Goal: Task Accomplishment & Management: Manage account settings

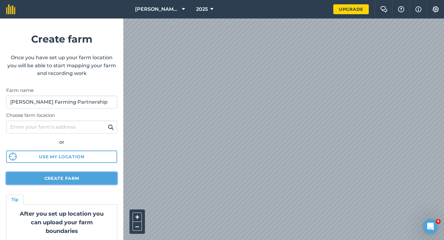
click at [98, 176] on button "Create farm" at bounding box center [61, 178] width 111 height 12
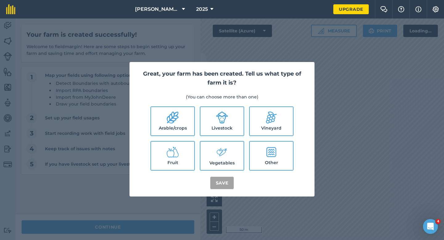
click at [190, 137] on ul "Arable/crops Livestock Vineyard Fruit Vegetables Other" at bounding box center [222, 138] width 170 height 64
click at [190, 130] on label "Arable/crops" at bounding box center [172, 121] width 43 height 28
checkbox input "true"
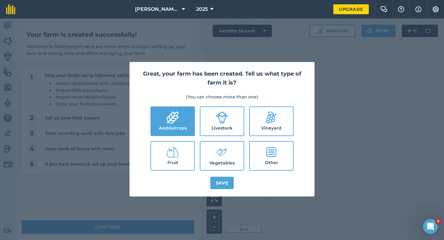
click at [207, 130] on label "Livestock" at bounding box center [221, 121] width 43 height 28
checkbox input "true"
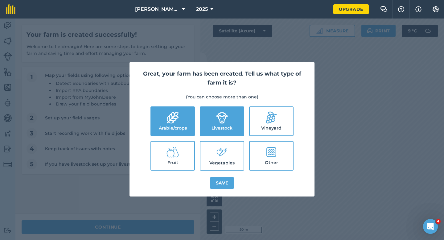
click at [211, 153] on label "Vegetables" at bounding box center [221, 155] width 43 height 28
checkbox input "true"
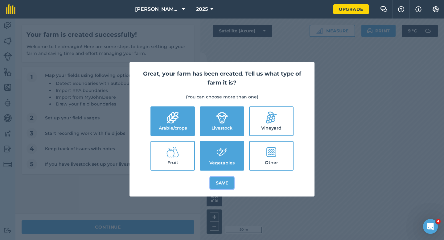
click at [217, 179] on button "Save" at bounding box center [222, 183] width 24 height 12
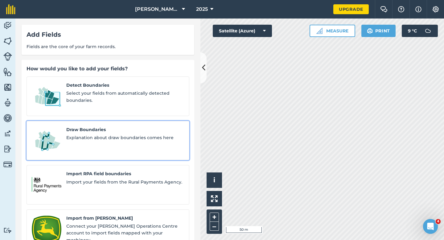
click at [103, 136] on div "Draw Boundaries Explanation about draw boundaries comes here" at bounding box center [125, 140] width 118 height 29
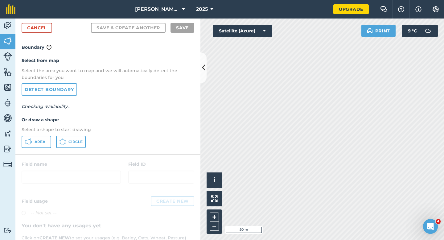
click at [21, 151] on div "Select from map Select the area you want to map and we will automatically detec…" at bounding box center [107, 102] width 185 height 103
click at [26, 144] on icon at bounding box center [28, 141] width 7 height 7
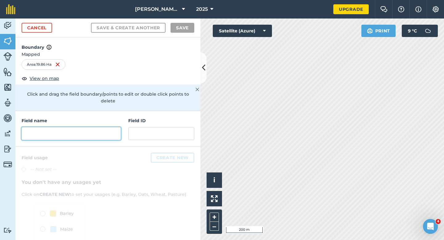
click at [104, 130] on input "text" at bounding box center [71, 133] width 99 height 13
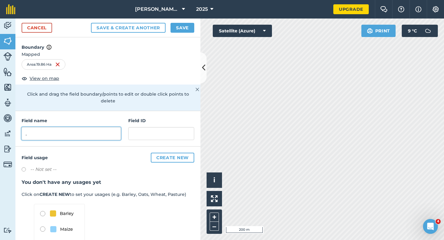
type input "."
click at [187, 28] on button "Save" at bounding box center [182, 28] width 24 height 10
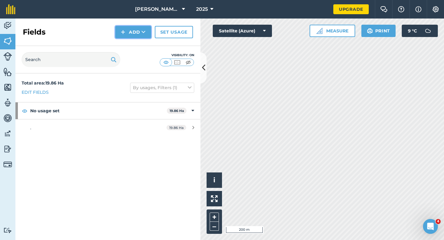
click at [134, 31] on button "Add" at bounding box center [133, 32] width 36 height 12
click at [135, 57] on link "Import" at bounding box center [133, 60] width 34 height 14
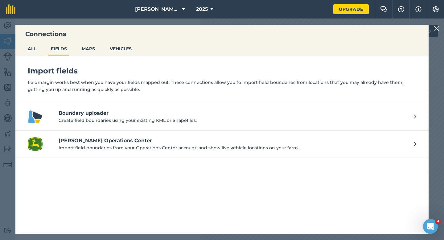
click at [432, 30] on div "Connections ALL FIELDS MAPS VEHICLES Import fields fieldmargin works best when …" at bounding box center [222, 128] width 444 height 221
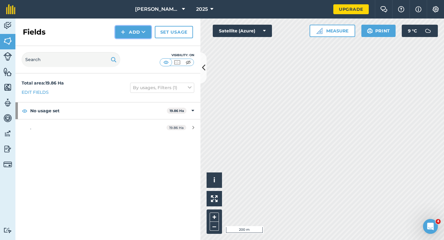
click at [146, 31] on button "Add" at bounding box center [133, 32] width 36 height 12
click at [145, 47] on link "Draw" at bounding box center [133, 46] width 34 height 14
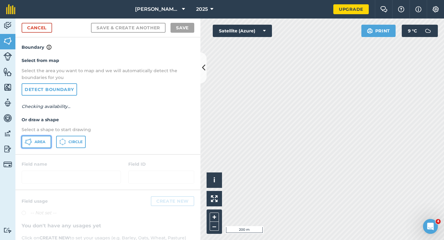
click at [34, 146] on button "Area" at bounding box center [37, 142] width 30 height 12
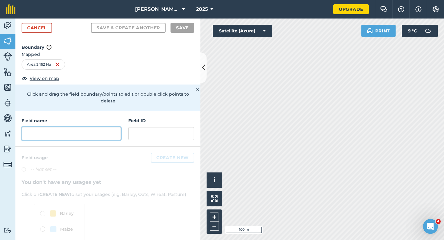
click at [80, 127] on input "text" at bounding box center [71, 133] width 99 height 13
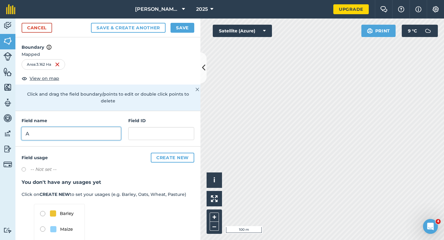
type input "A"
click at [188, 24] on button "Save" at bounding box center [182, 28] width 24 height 10
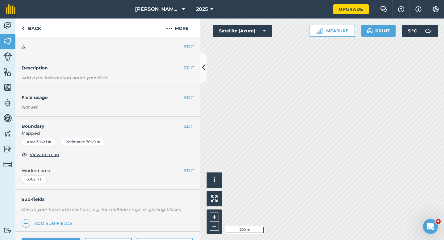
click at [193, 166] on div "EDIT Worked area 3.162 Ha" at bounding box center [107, 175] width 185 height 29
click at [193, 167] on div "EDIT Worked area 3.162 Ha" at bounding box center [107, 175] width 185 height 29
click at [193, 168] on button "EDIT" at bounding box center [189, 170] width 10 height 7
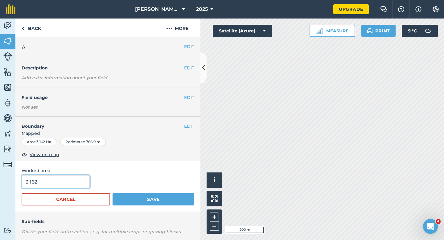
click at [39, 187] on input "3.162" at bounding box center [56, 181] width 68 height 13
type input "4"
click at [113, 193] on button "Save" at bounding box center [154, 199] width 82 height 12
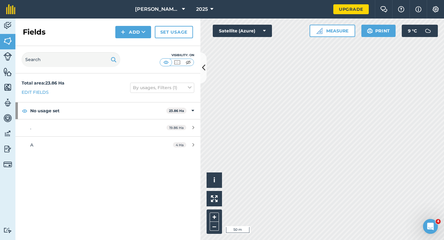
click at [137, 40] on div "Fields Add Set usage" at bounding box center [107, 31] width 185 height 27
click at [137, 38] on button "Add" at bounding box center [133, 32] width 36 height 12
click at [137, 41] on link "Draw" at bounding box center [133, 46] width 34 height 14
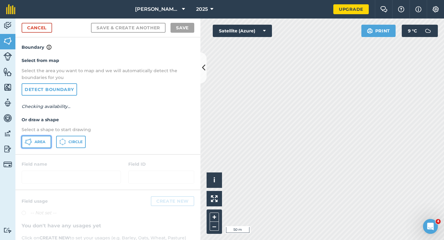
click at [47, 139] on button "Area" at bounding box center [37, 142] width 30 height 12
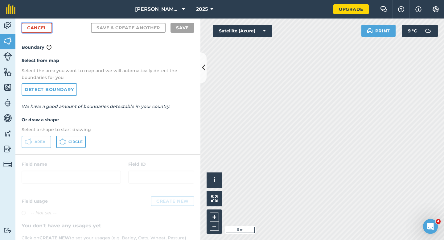
click at [40, 29] on link "Cancel" at bounding box center [37, 28] width 31 height 10
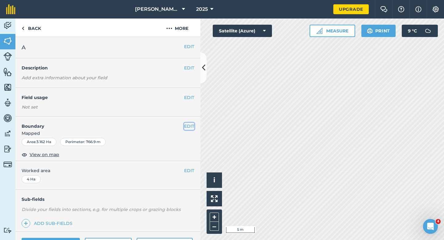
click at [190, 126] on button "EDIT" at bounding box center [189, 126] width 10 height 7
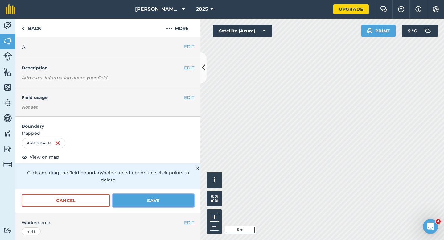
click at [164, 198] on button "Save" at bounding box center [154, 200] width 82 height 12
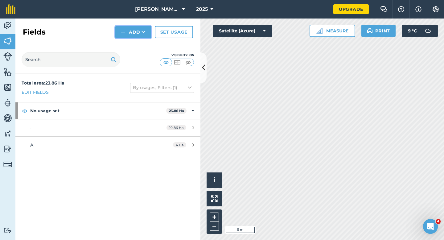
click at [138, 28] on button "Add" at bounding box center [133, 32] width 36 height 12
click at [138, 47] on link "Draw" at bounding box center [133, 46] width 34 height 14
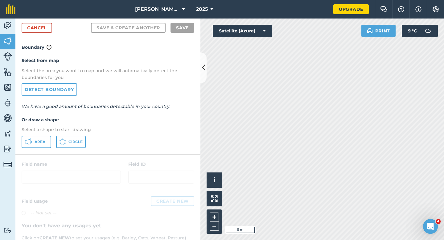
click at [38, 135] on div "Select from map Select the area you want to map and we will automatically detec…" at bounding box center [107, 102] width 185 height 103
click at [40, 140] on span "Area" at bounding box center [40, 141] width 11 height 5
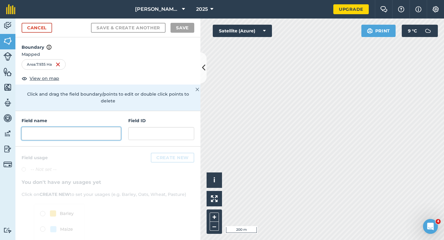
click at [92, 132] on input "text" at bounding box center [71, 133] width 99 height 13
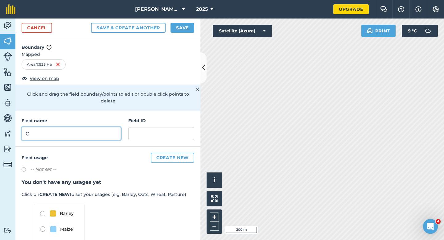
type input "C"
click at [179, 29] on button "Save" at bounding box center [182, 28] width 24 height 10
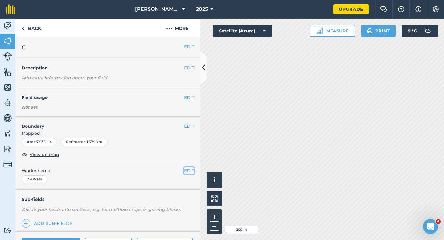
click at [190, 172] on button "EDIT" at bounding box center [189, 170] width 10 height 7
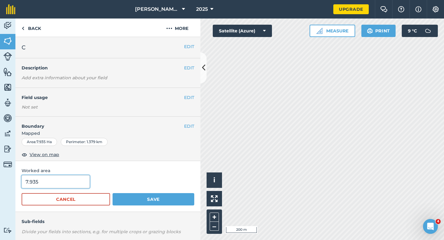
click at [82, 181] on input "7.935" at bounding box center [56, 181] width 68 height 13
type input "8"
click at [113, 193] on button "Save" at bounding box center [154, 199] width 82 height 12
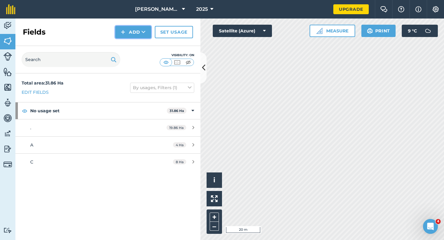
click at [127, 37] on button "Add" at bounding box center [133, 32] width 36 height 12
click at [130, 45] on link "Draw" at bounding box center [133, 46] width 34 height 14
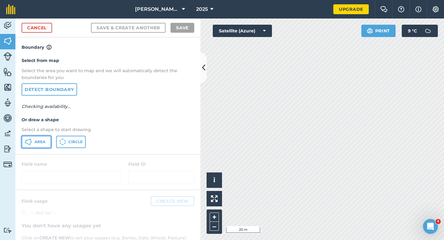
click at [44, 140] on span "Area" at bounding box center [40, 141] width 11 height 5
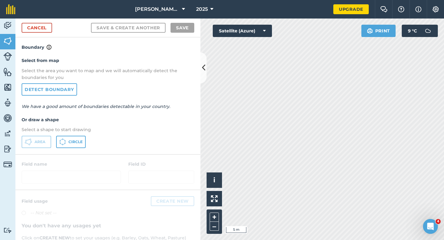
click at [42, 20] on div "Cancel Save & Create Another Save" at bounding box center [107, 27] width 185 height 19
click at [42, 25] on link "Cancel" at bounding box center [37, 28] width 31 height 10
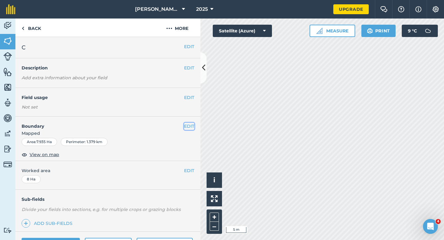
click at [187, 125] on button "EDIT" at bounding box center [189, 126] width 10 height 7
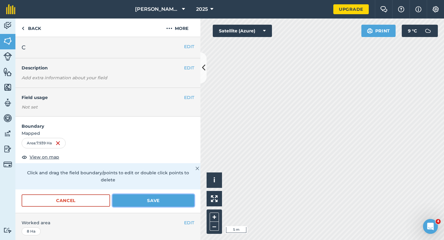
click at [181, 194] on button "Save" at bounding box center [154, 200] width 82 height 12
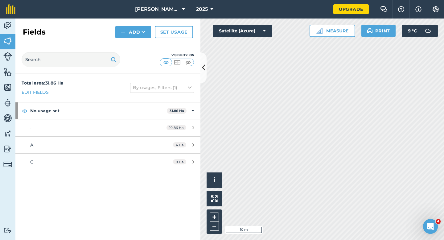
click at [128, 39] on div "Fields Add Set usage" at bounding box center [107, 31] width 185 height 27
click at [128, 38] on div "Fields Add Set usage" at bounding box center [107, 31] width 185 height 27
click at [128, 36] on button "Add" at bounding box center [133, 32] width 36 height 12
click at [128, 40] on link "Draw" at bounding box center [133, 46] width 34 height 14
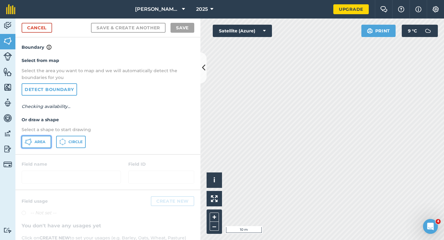
click at [37, 141] on span "Area" at bounding box center [40, 141] width 11 height 5
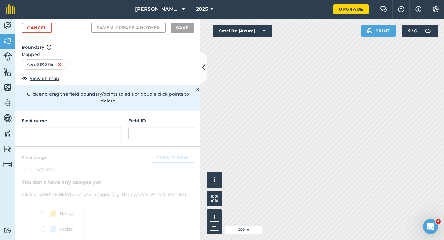
click at [87, 146] on div at bounding box center [107, 212] width 185 height 133
click at [87, 135] on div "Field name Field ID" at bounding box center [107, 128] width 185 height 35
click at [87, 127] on input "text" at bounding box center [71, 133] width 99 height 13
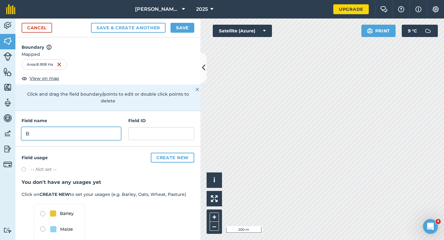
type input "B"
click at [176, 28] on button "Save" at bounding box center [182, 28] width 24 height 10
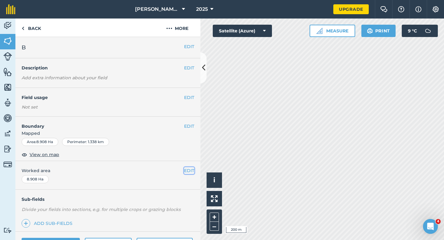
click at [185, 172] on button "EDIT" at bounding box center [189, 170] width 10 height 7
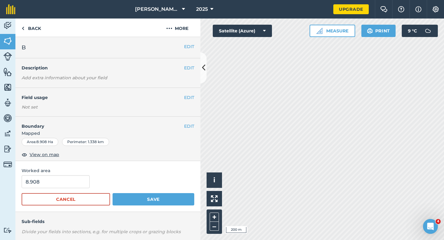
click at [60, 190] on form "8.908 Cancel Save" at bounding box center [108, 190] width 173 height 30
click at [61, 185] on input "8.908" at bounding box center [56, 181] width 68 height 13
type input "9"
click at [113, 193] on button "Save" at bounding box center [154, 199] width 82 height 12
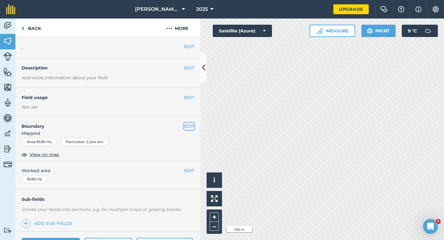
click at [187, 126] on button "EDIT" at bounding box center [189, 126] width 10 height 7
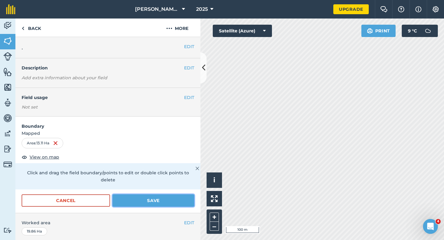
click at [154, 196] on button "Save" at bounding box center [154, 200] width 82 height 12
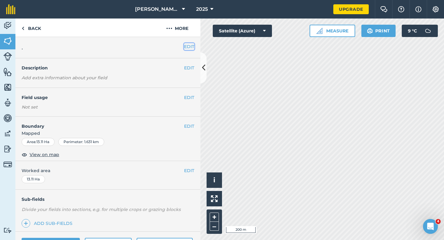
click at [194, 49] on button "EDIT" at bounding box center [189, 46] width 10 height 7
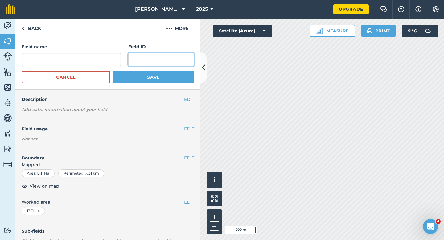
click at [130, 54] on input "text" at bounding box center [161, 59] width 66 height 13
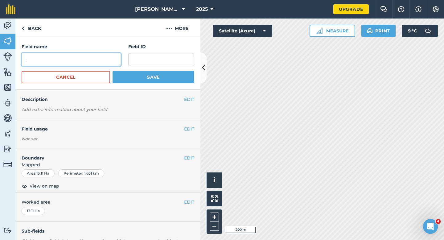
click at [107, 54] on input "." at bounding box center [71, 59] width 99 height 13
type input "D"
click at [113, 71] on button "Save" at bounding box center [154, 77] width 82 height 12
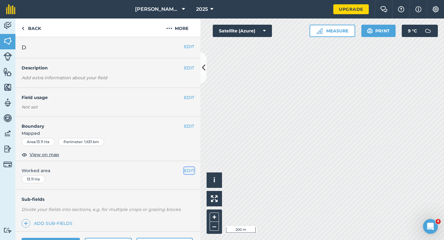
click at [193, 171] on button "EDIT" at bounding box center [189, 170] width 10 height 7
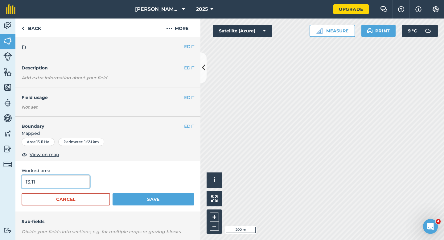
click at [62, 181] on input "13.11" at bounding box center [56, 181] width 68 height 13
type input "13"
click at [113, 193] on button "Save" at bounding box center [154, 199] width 82 height 12
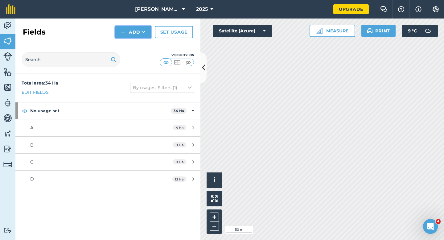
click at [131, 35] on button "Add" at bounding box center [133, 32] width 36 height 12
click at [131, 41] on link "Draw" at bounding box center [133, 46] width 34 height 14
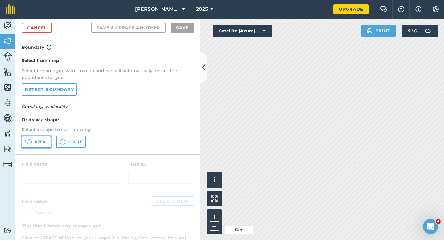
click at [40, 145] on button "Area" at bounding box center [37, 142] width 30 height 12
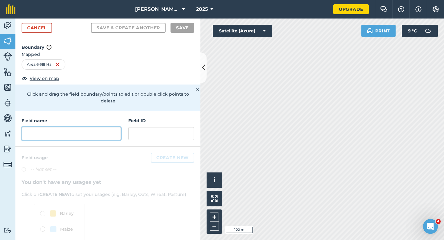
click at [110, 130] on input "text" at bounding box center [71, 133] width 99 height 13
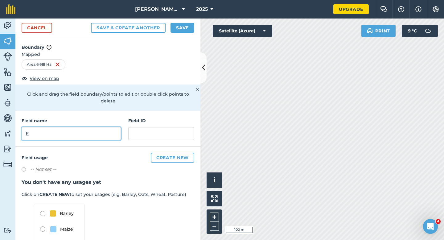
type input "E"
click at [189, 24] on button "Save" at bounding box center [182, 28] width 24 height 10
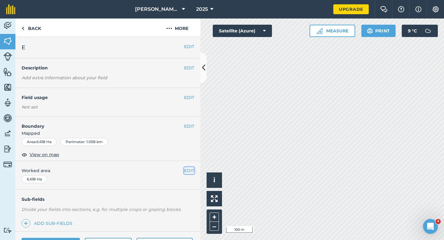
click at [189, 168] on button "EDIT" at bounding box center [189, 170] width 10 height 7
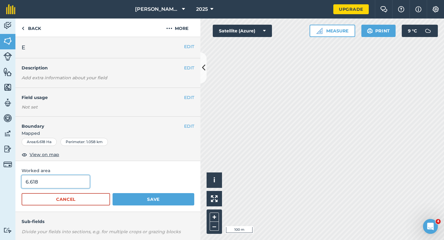
click at [57, 180] on input "6.618" at bounding box center [56, 181] width 68 height 13
type input "6.6"
click at [113, 193] on button "Save" at bounding box center [154, 199] width 82 height 12
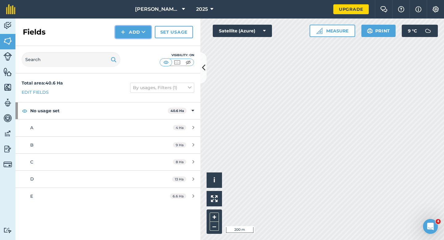
click at [133, 33] on button "Add" at bounding box center [133, 32] width 36 height 12
click at [134, 42] on link "Draw" at bounding box center [133, 46] width 34 height 14
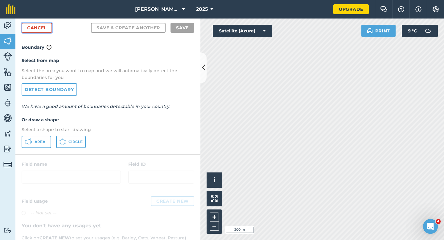
click at [35, 23] on link "Cancel" at bounding box center [37, 28] width 31 height 10
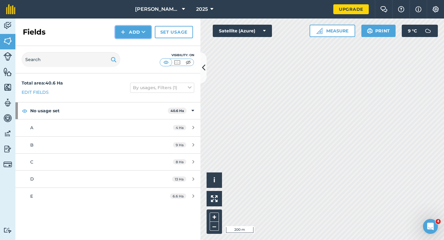
click at [122, 28] on img at bounding box center [123, 31] width 4 height 7
click at [124, 39] on link "Draw" at bounding box center [133, 46] width 34 height 14
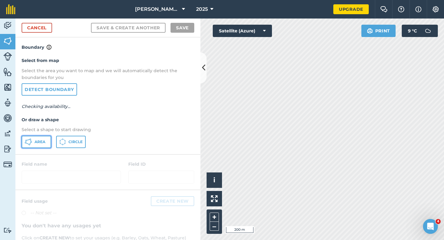
click at [46, 137] on button "Area" at bounding box center [37, 142] width 30 height 12
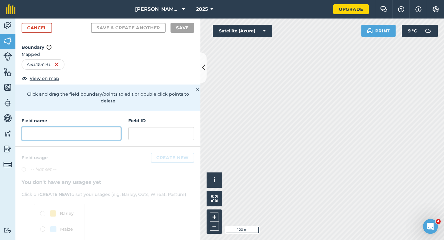
click at [97, 127] on input "text" at bounding box center [71, 133] width 99 height 13
click at [94, 127] on input "text" at bounding box center [71, 133] width 99 height 13
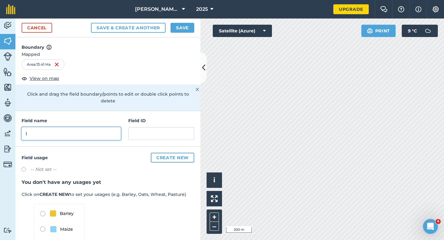
type input "I"
click at [188, 24] on button "Save" at bounding box center [182, 28] width 24 height 10
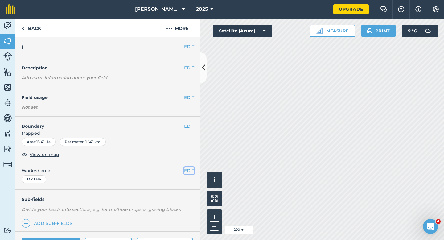
click at [187, 171] on button "EDIT" at bounding box center [189, 170] width 10 height 7
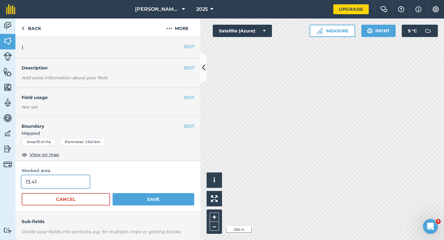
click at [69, 185] on input "13.41" at bounding box center [56, 181] width 68 height 13
type input "13.4"
click at [113, 193] on button "Save" at bounding box center [154, 199] width 82 height 12
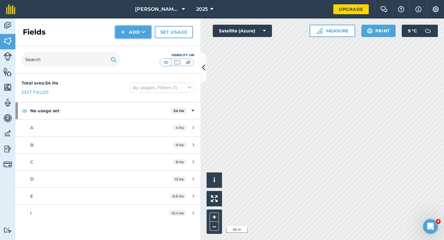
click at [138, 31] on button "Add" at bounding box center [133, 32] width 36 height 12
click at [138, 46] on link "Draw" at bounding box center [133, 46] width 34 height 14
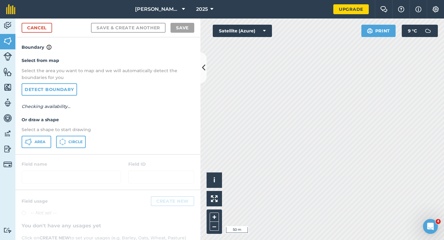
click at [36, 150] on div "Select from map Select the area you want to map and we will automatically detec…" at bounding box center [107, 102] width 185 height 103
click at [37, 142] on span "Area" at bounding box center [40, 141] width 11 height 5
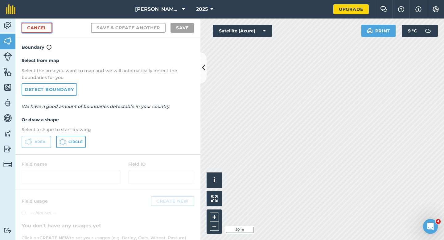
click at [34, 26] on link "Cancel" at bounding box center [37, 28] width 31 height 10
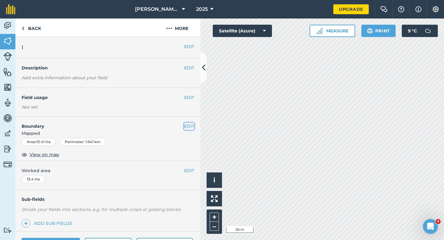
click at [191, 125] on button "EDIT" at bounding box center [189, 126] width 10 height 7
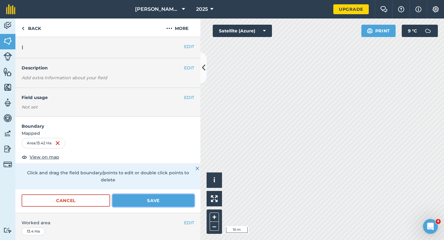
click at [154, 196] on button "Save" at bounding box center [154, 200] width 82 height 12
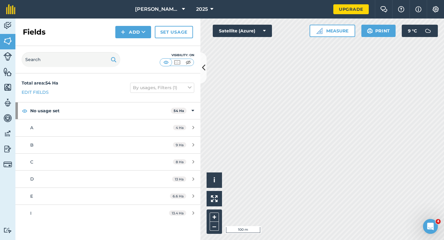
click at [112, 25] on div "Fields Add Set usage" at bounding box center [107, 31] width 185 height 27
click at [117, 31] on button "Add" at bounding box center [133, 32] width 36 height 12
click at [123, 46] on link "Draw" at bounding box center [133, 46] width 34 height 14
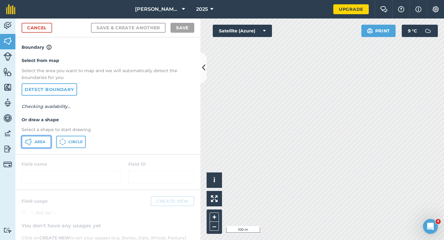
click at [38, 142] on span "Area" at bounding box center [40, 141] width 11 height 5
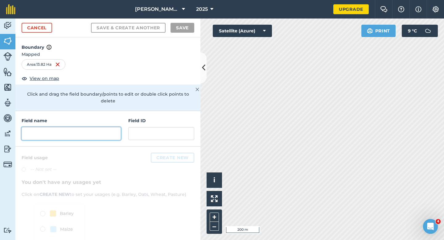
click at [92, 131] on input "text" at bounding box center [71, 133] width 99 height 13
click at [92, 132] on input "text" at bounding box center [71, 133] width 99 height 13
type input "F"
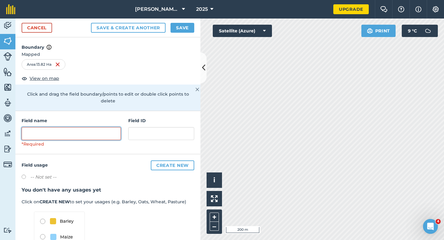
type input "G"
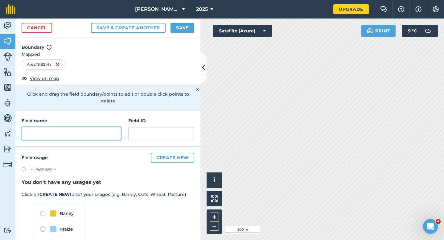
type input "H"
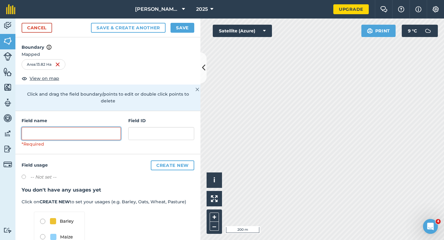
type input "G"
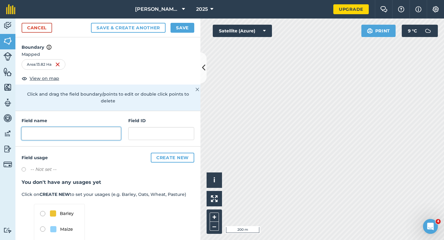
type input "H"
type input "F"
click at [178, 25] on button "Save" at bounding box center [182, 28] width 24 height 10
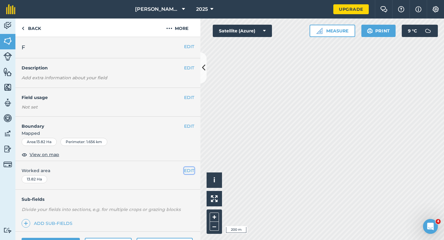
click at [188, 172] on button "EDIT" at bounding box center [189, 170] width 10 height 7
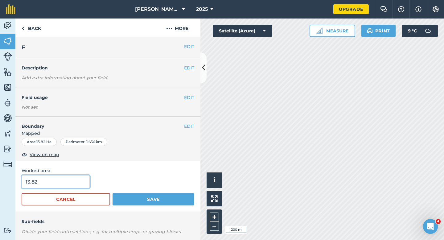
click at [57, 178] on input "13.82" at bounding box center [56, 181] width 68 height 13
type input "14"
click at [113, 193] on button "Save" at bounding box center [154, 199] width 82 height 12
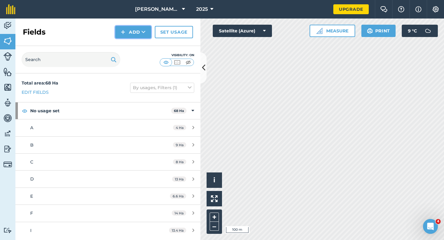
click at [144, 34] on icon at bounding box center [143, 32] width 4 height 6
click at [144, 46] on link "Draw" at bounding box center [133, 46] width 34 height 14
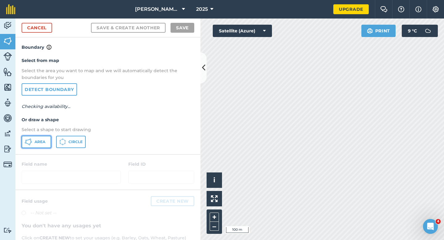
click at [42, 143] on span "Area" at bounding box center [40, 141] width 11 height 5
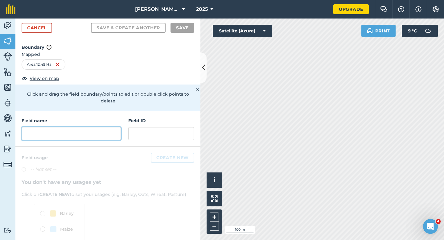
click at [114, 130] on input "text" at bounding box center [71, 133] width 99 height 13
type input "G"
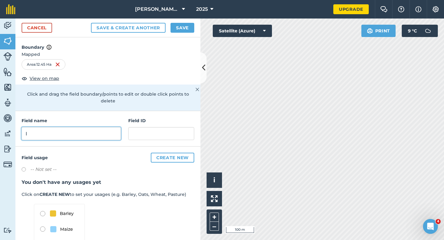
type input "I"
click at [182, 29] on button "Save" at bounding box center [182, 28] width 24 height 10
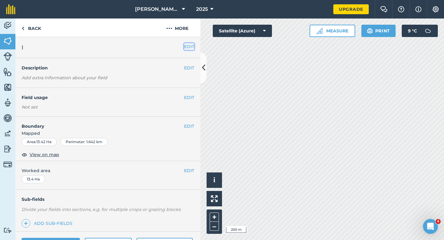
click at [190, 45] on button "EDIT" at bounding box center [189, 46] width 10 height 7
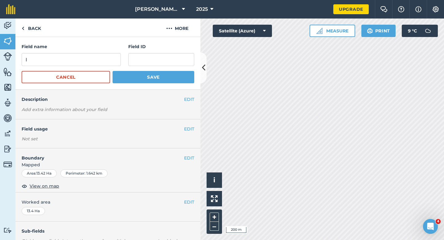
click at [110, 71] on div "Cancel Save" at bounding box center [108, 77] width 173 height 12
click at [110, 61] on input "I" at bounding box center [71, 59] width 99 height 13
type input "J"
click at [113, 71] on button "Save" at bounding box center [154, 77] width 82 height 12
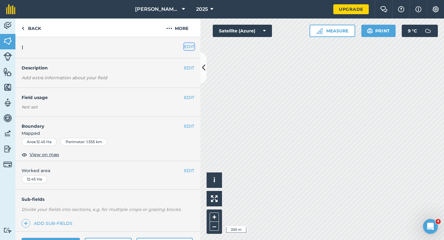
click at [185, 44] on button "EDIT" at bounding box center [189, 46] width 10 height 7
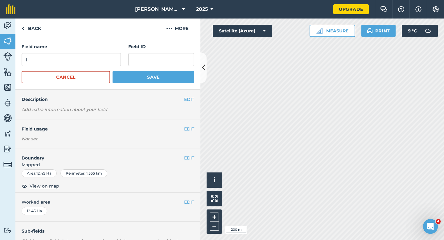
click at [80, 66] on form "Field name I Field ID Cancel Save" at bounding box center [108, 63] width 173 height 40
click at [80, 63] on input "I" at bounding box center [71, 59] width 99 height 13
type input "K"
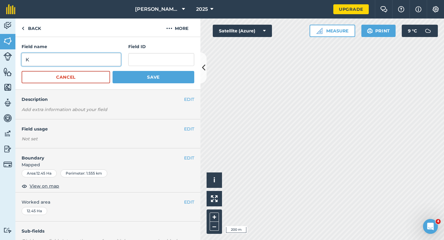
click at [113, 71] on button "Save" at bounding box center [154, 77] width 82 height 12
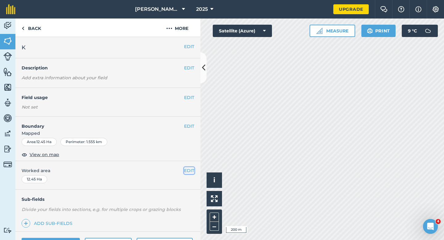
click at [186, 168] on button "EDIT" at bounding box center [189, 170] width 10 height 7
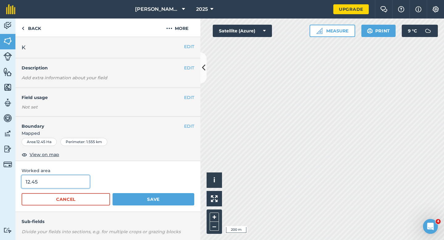
click at [46, 186] on input "12.45" at bounding box center [56, 181] width 68 height 13
type input "12.5"
click at [113, 193] on button "Save" at bounding box center [154, 199] width 82 height 12
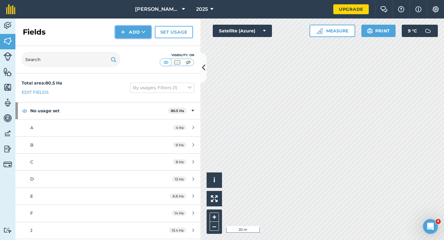
click at [132, 34] on button "Add" at bounding box center [133, 32] width 36 height 12
click at [132, 44] on link "Draw" at bounding box center [133, 46] width 34 height 14
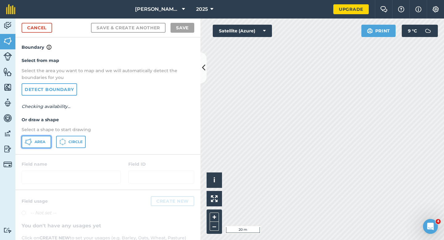
click at [45, 139] on span "Area" at bounding box center [40, 141] width 11 height 5
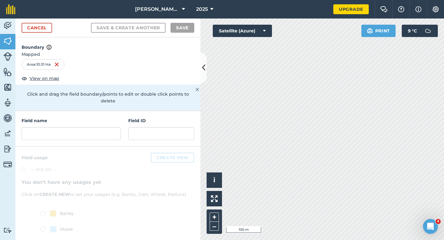
click at [100, 136] on div "Field name Field ID" at bounding box center [107, 128] width 185 height 35
click at [101, 135] on div "Field name Field ID" at bounding box center [107, 128] width 185 height 35
click at [97, 127] on input "text" at bounding box center [71, 133] width 99 height 13
click at [127, 119] on div "Field name Field ID" at bounding box center [107, 128] width 185 height 35
click at [115, 127] on input "text" at bounding box center [71, 133] width 99 height 13
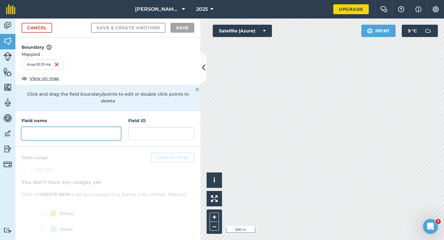
type input "I"
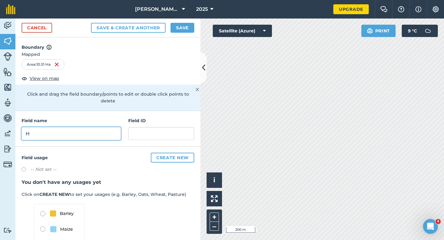
type input "H"
click at [175, 25] on button "Save" at bounding box center [182, 28] width 24 height 10
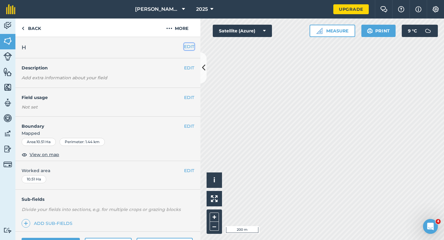
click at [186, 47] on button "EDIT" at bounding box center [189, 46] width 10 height 7
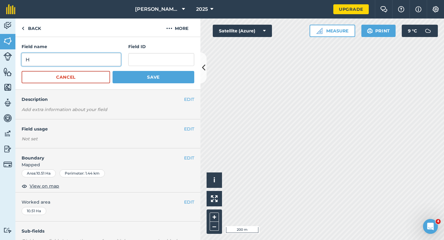
click at [103, 57] on input "H" at bounding box center [71, 59] width 99 height 13
type input "G"
click at [113, 71] on button "Save" at bounding box center [154, 77] width 82 height 12
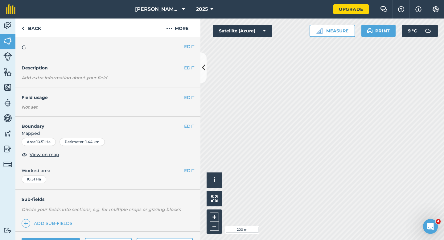
click at [190, 166] on div "EDIT Worked area 10.51 Ha" at bounding box center [107, 175] width 185 height 29
click at [197, 171] on div "EDIT Worked area 10.51 Ha" at bounding box center [107, 175] width 185 height 29
click at [190, 171] on button "EDIT" at bounding box center [189, 170] width 10 height 7
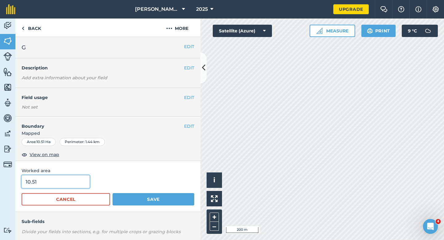
click at [54, 178] on input "10.51" at bounding box center [56, 181] width 68 height 13
click at [57, 178] on input "10.51" at bounding box center [56, 181] width 68 height 13
click at [63, 179] on input "10.51" at bounding box center [56, 181] width 68 height 13
type input "10.5"
click at [113, 193] on button "Save" at bounding box center [154, 199] width 82 height 12
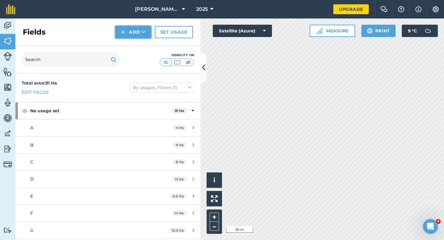
click at [126, 33] on button "Add" at bounding box center [133, 32] width 36 height 12
click at [126, 42] on link "Draw" at bounding box center [133, 46] width 34 height 14
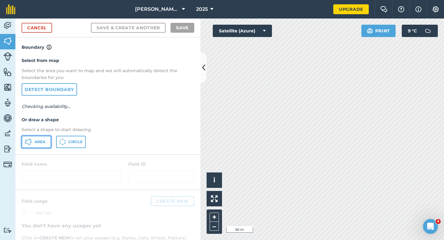
click at [37, 145] on button "Area" at bounding box center [37, 142] width 30 height 12
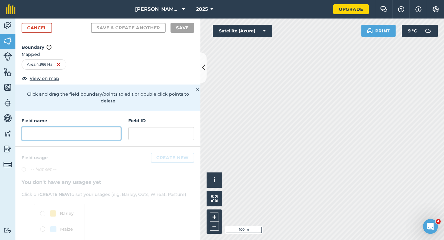
click at [77, 127] on input "text" at bounding box center [71, 133] width 99 height 13
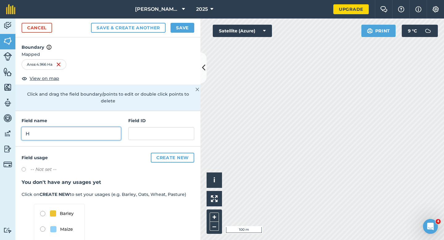
type input "H"
click at [182, 27] on button "Save" at bounding box center [182, 28] width 24 height 10
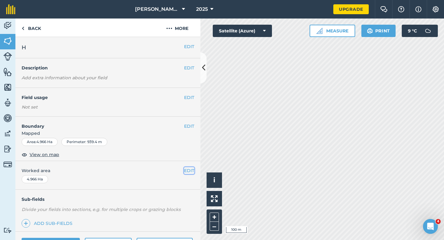
click at [190, 169] on button "EDIT" at bounding box center [189, 170] width 10 height 7
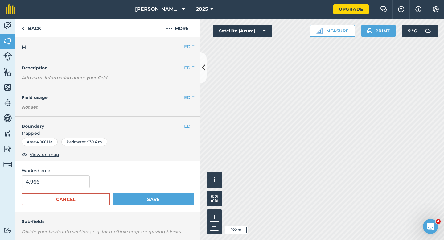
click at [190, 169] on span "Worked area" at bounding box center [108, 170] width 173 height 7
click at [64, 184] on input "4.966" at bounding box center [56, 181] width 68 height 13
type input "5"
click at [113, 193] on button "Save" at bounding box center [154, 199] width 82 height 12
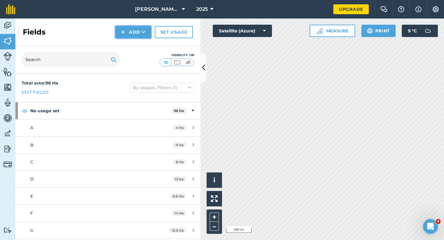
click at [143, 35] on button "Add" at bounding box center [133, 32] width 36 height 12
click at [143, 41] on link "Draw" at bounding box center [133, 46] width 34 height 14
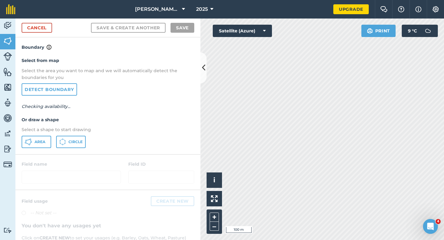
click at [35, 152] on div "Select from map Select the area you want to map and we will automatically detec…" at bounding box center [107, 102] width 185 height 103
click at [35, 149] on div "Select from map Select the area you want to map and we will automatically detec…" at bounding box center [107, 102] width 185 height 103
click at [37, 144] on button "Area" at bounding box center [37, 142] width 30 height 12
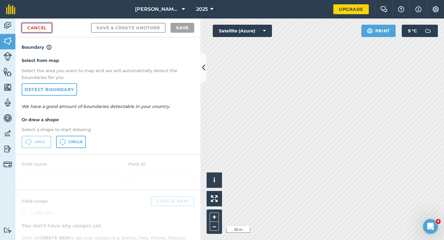
click at [42, 29] on link "Cancel" at bounding box center [37, 28] width 31 height 10
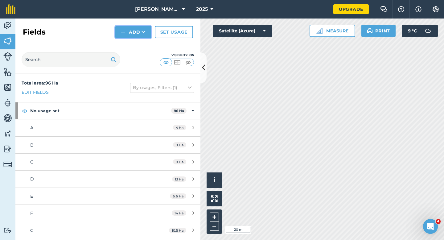
click at [125, 32] on img at bounding box center [123, 31] width 4 height 7
click at [125, 42] on link "Draw" at bounding box center [133, 46] width 34 height 14
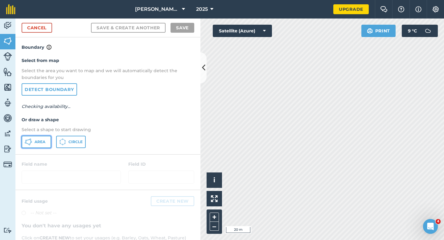
click at [38, 138] on button "Area" at bounding box center [37, 142] width 30 height 12
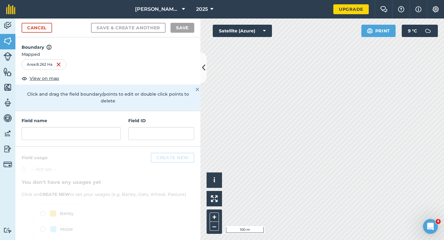
click at [76, 117] on h4 "Field name" at bounding box center [71, 120] width 99 height 7
click at [76, 127] on input "text" at bounding box center [71, 133] width 99 height 13
type input "J"
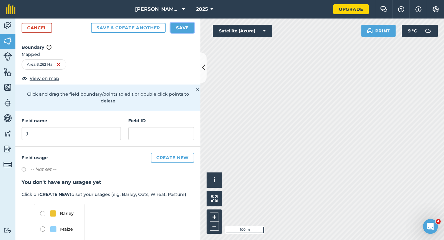
click at [179, 29] on button "Save" at bounding box center [182, 28] width 24 height 10
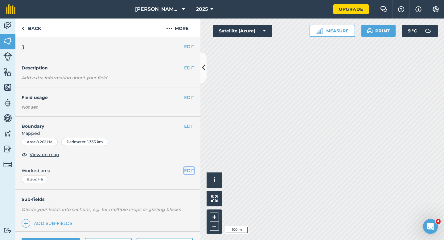
click at [188, 171] on button "EDIT" at bounding box center [189, 170] width 10 height 7
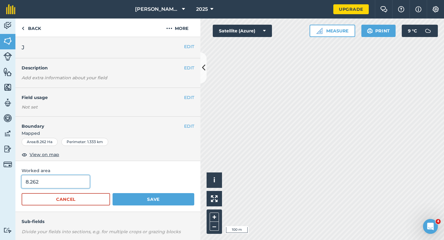
click at [66, 182] on input "8.262" at bounding box center [56, 181] width 68 height 13
type input "8.3"
click at [113, 193] on button "Save" at bounding box center [154, 199] width 82 height 12
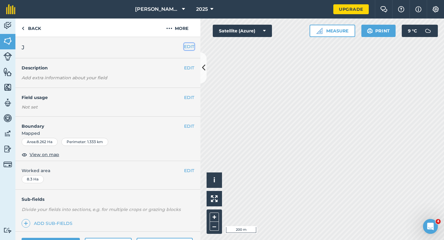
click at [190, 44] on button "EDIT" at bounding box center [189, 46] width 10 height 7
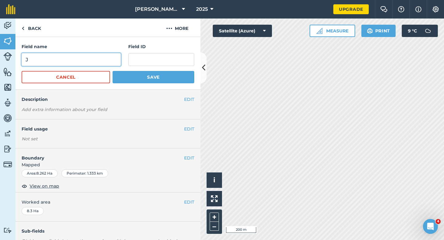
click at [117, 64] on input "J" at bounding box center [71, 59] width 99 height 13
click at [114, 64] on input "J" at bounding box center [71, 59] width 99 height 13
type input "I"
click at [113, 71] on button "Save" at bounding box center [154, 77] width 82 height 12
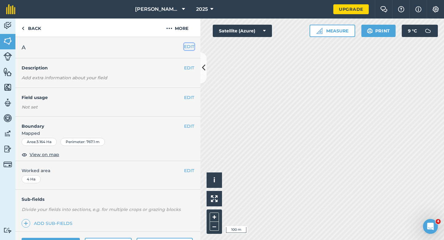
click at [191, 48] on button "EDIT" at bounding box center [189, 46] width 10 height 7
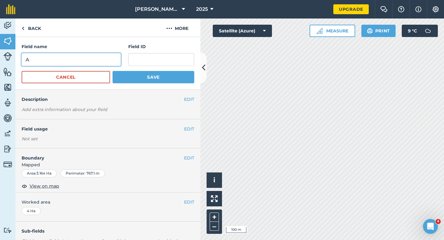
click at [89, 57] on input "A" at bounding box center [71, 59] width 99 height 13
type input "1"
click at [113, 71] on button "Save" at bounding box center [154, 77] width 82 height 12
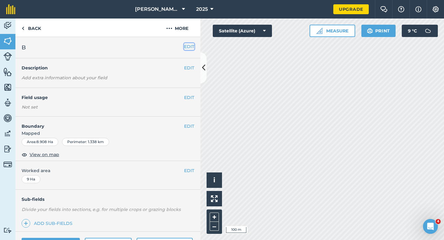
click at [194, 43] on button "EDIT" at bounding box center [189, 46] width 10 height 7
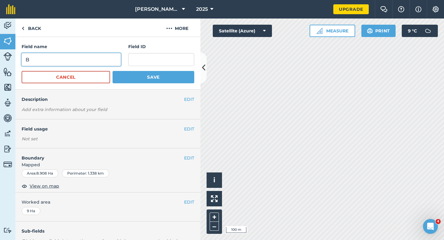
click at [92, 60] on input "B" at bounding box center [71, 59] width 99 height 13
type input "A"
click at [113, 71] on button "Save" at bounding box center [154, 77] width 82 height 12
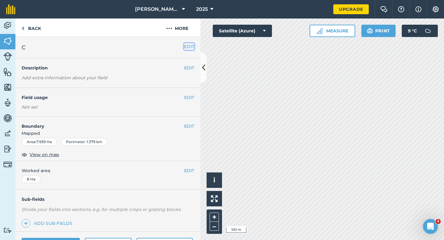
click at [189, 44] on button "EDIT" at bounding box center [189, 46] width 10 height 7
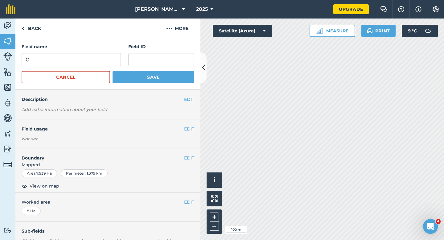
click at [122, 55] on div "Field name C Field ID" at bounding box center [108, 54] width 173 height 23
click at [114, 55] on input "C" at bounding box center [71, 59] width 99 height 13
type input "B"
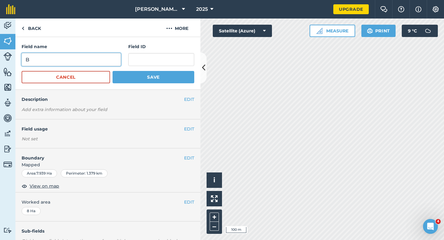
click at [113, 71] on button "Save" at bounding box center [154, 77] width 82 height 12
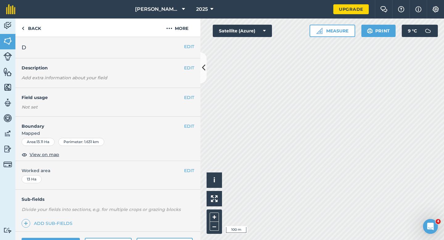
click at [189, 43] on div "EDIT D" at bounding box center [107, 47] width 185 height 21
click at [188, 46] on button "EDIT" at bounding box center [189, 46] width 10 height 7
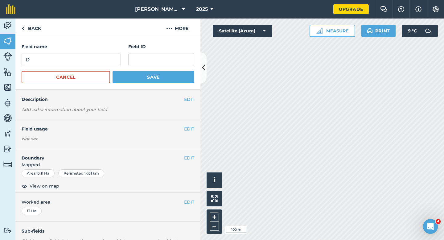
click at [96, 67] on form "Field name D Field ID Cancel Save" at bounding box center [108, 63] width 173 height 40
click at [96, 62] on input "D" at bounding box center [71, 59] width 99 height 13
type input "C"
click at [147, 77] on button "Save" at bounding box center [154, 77] width 82 height 12
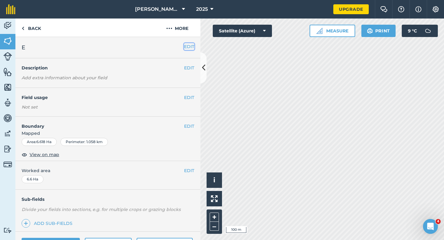
click at [191, 47] on button "EDIT" at bounding box center [189, 46] width 10 height 7
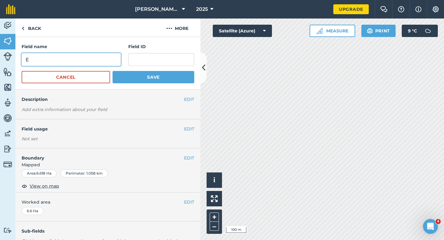
click at [100, 59] on input "E" at bounding box center [71, 59] width 99 height 13
type input "D"
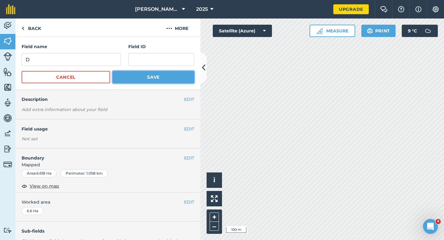
click at [152, 76] on button "Save" at bounding box center [154, 77] width 82 height 12
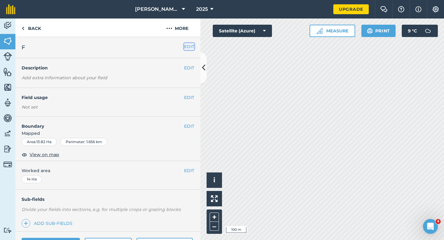
click at [186, 47] on button "EDIT" at bounding box center [189, 46] width 10 height 7
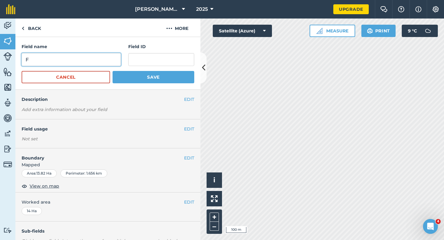
click at [109, 53] on input "F" at bounding box center [71, 59] width 99 height 13
type input "E"
click at [113, 71] on button "Save" at bounding box center [154, 77] width 82 height 12
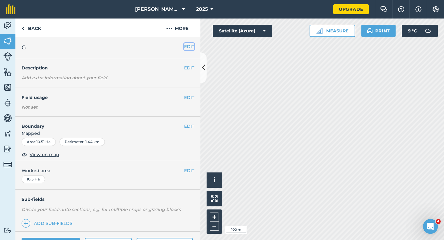
click at [191, 45] on button "EDIT" at bounding box center [189, 46] width 10 height 7
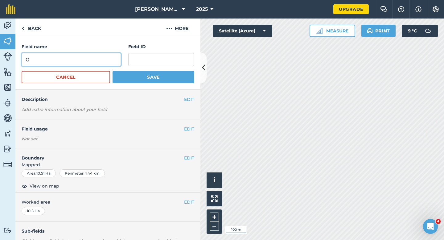
click at [104, 61] on input "G" at bounding box center [71, 59] width 99 height 13
type input "F"
click at [113, 71] on button "Save" at bounding box center [154, 77] width 82 height 12
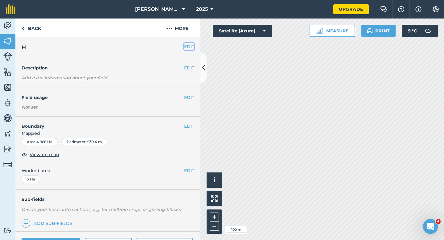
click at [186, 46] on button "EDIT" at bounding box center [189, 46] width 10 height 7
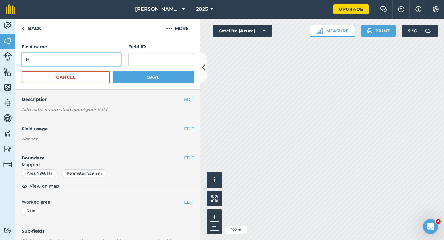
click at [85, 58] on input "H" at bounding box center [71, 59] width 99 height 13
type input "2"
click at [113, 71] on button "Save" at bounding box center [154, 77] width 82 height 12
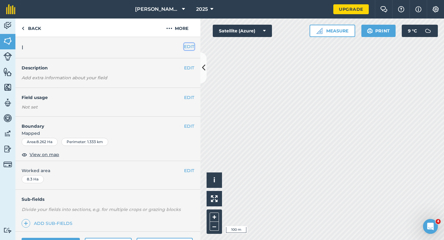
click at [190, 48] on button "EDIT" at bounding box center [189, 46] width 10 height 7
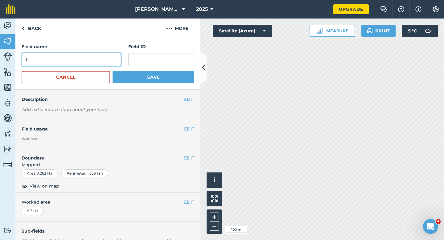
click at [92, 61] on input "I" at bounding box center [71, 59] width 99 height 13
type input "3"
click at [113, 71] on button "Save" at bounding box center [154, 77] width 82 height 12
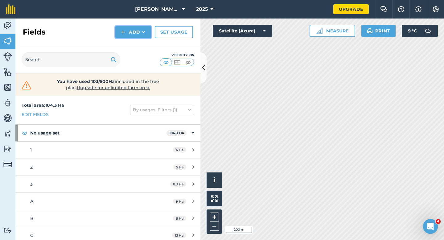
click at [141, 36] on button "Add" at bounding box center [133, 32] width 36 height 12
click at [141, 46] on link "Draw" at bounding box center [133, 46] width 34 height 14
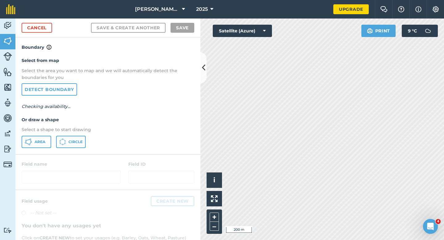
click at [51, 143] on div "Area Circle" at bounding box center [108, 142] width 173 height 12
click at [38, 138] on button "Area" at bounding box center [37, 142] width 30 height 12
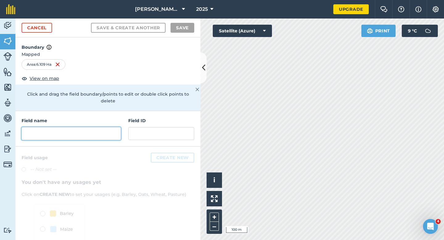
click at [113, 127] on input "text" at bounding box center [71, 133] width 99 height 13
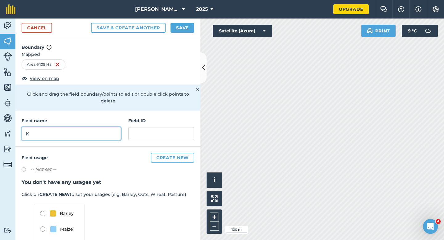
type input "K"
click at [190, 26] on button "Save" at bounding box center [182, 28] width 24 height 10
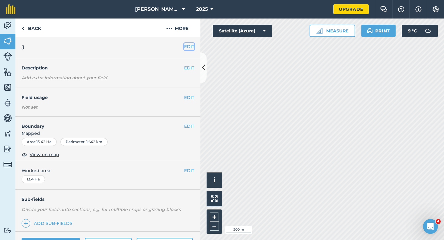
click at [186, 47] on button "EDIT" at bounding box center [189, 46] width 10 height 7
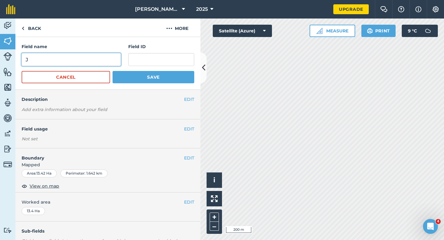
click at [98, 66] on input "J" at bounding box center [71, 59] width 99 height 13
type input "G"
click at [113, 71] on button "Save" at bounding box center [154, 77] width 82 height 12
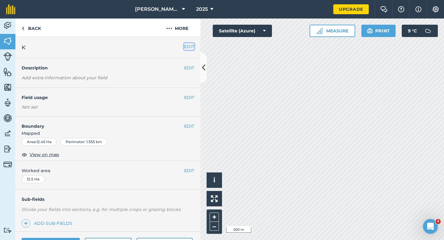
click at [186, 43] on button "EDIT" at bounding box center [189, 46] width 10 height 7
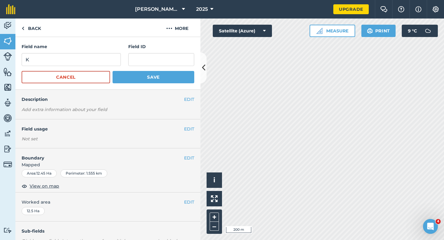
click at [134, 51] on div "Field ID" at bounding box center [161, 54] width 66 height 23
click at [107, 54] on input "K" at bounding box center [71, 59] width 99 height 13
type input "H"
click at [113, 71] on button "Save" at bounding box center [154, 77] width 82 height 12
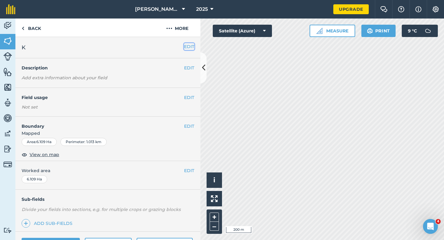
click at [190, 44] on button "EDIT" at bounding box center [189, 46] width 10 height 7
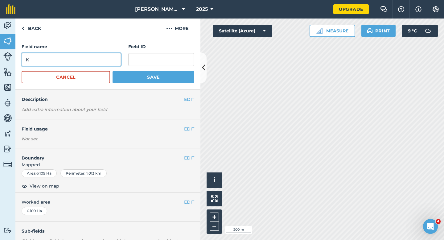
click at [90, 59] on input "K" at bounding box center [71, 59] width 99 height 13
type input "I"
click at [113, 71] on button "Save" at bounding box center [154, 77] width 82 height 12
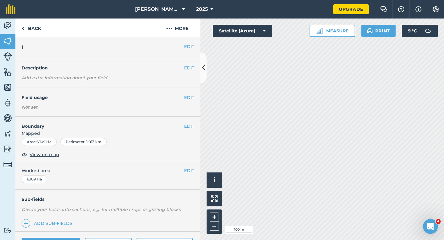
click at [196, 174] on div "EDIT Worked area 6.109 Ha" at bounding box center [107, 175] width 185 height 29
click at [193, 174] on button "EDIT" at bounding box center [189, 170] width 10 height 7
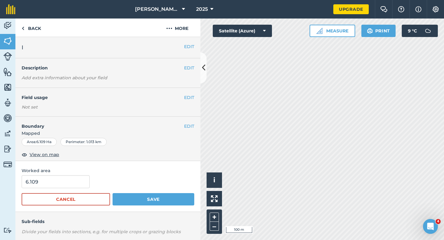
click at [48, 191] on form "6.109 Cancel Save" at bounding box center [108, 190] width 173 height 30
click at [48, 190] on form "6.109 Cancel Save" at bounding box center [108, 190] width 173 height 30
click at [48, 184] on input "6.109" at bounding box center [56, 181] width 68 height 13
type input "7"
click at [113, 193] on button "Save" at bounding box center [154, 199] width 82 height 12
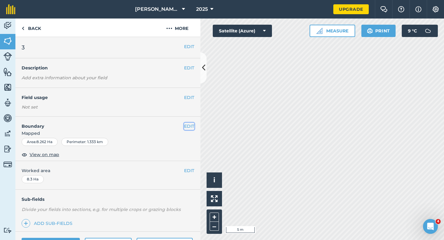
click at [188, 128] on button "EDIT" at bounding box center [189, 126] width 10 height 7
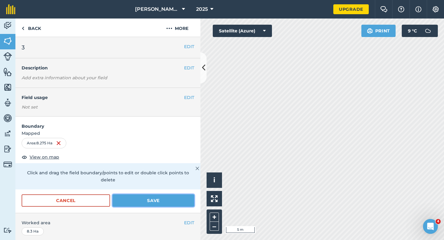
click at [183, 198] on button "Save" at bounding box center [154, 200] width 82 height 12
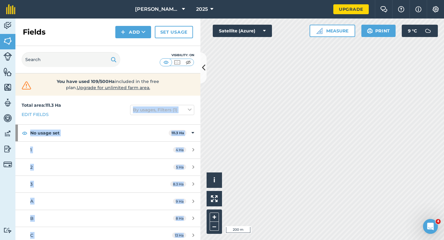
click at [265, 113] on div "Activity Fields Livestock Features Maps Team Vehicles Data Reporting Billing Tu…" at bounding box center [222, 128] width 444 height 221
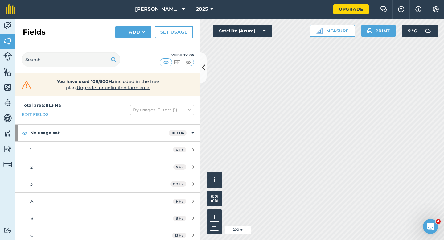
click at [191, 117] on div "Total area : 111.3 Ha Edit fields By usages, Filters (1)" at bounding box center [107, 110] width 185 height 29
click at [134, 30] on button "Add" at bounding box center [133, 32] width 36 height 12
click at [134, 47] on link "Draw" at bounding box center [133, 46] width 34 height 14
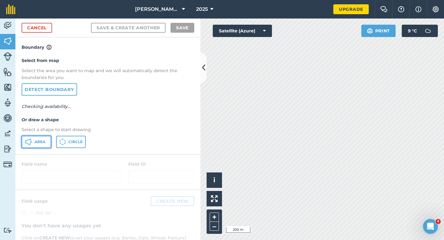
click at [32, 137] on button "Area" at bounding box center [37, 142] width 30 height 12
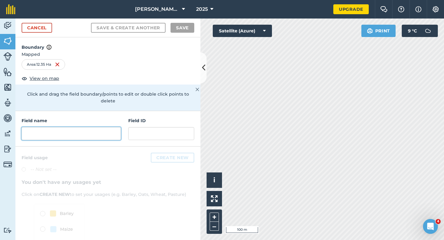
click at [113, 127] on input "text" at bounding box center [71, 133] width 99 height 13
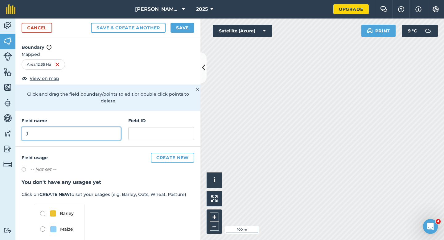
type input "J"
click at [181, 31] on button "Save" at bounding box center [182, 28] width 24 height 10
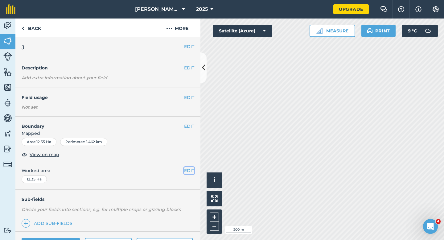
click at [190, 169] on button "EDIT" at bounding box center [189, 170] width 10 height 7
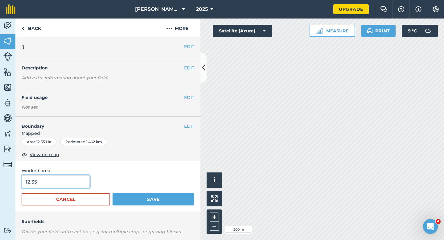
click at [75, 181] on input "12.35" at bounding box center [56, 181] width 68 height 13
type input "12.4"
click at [113, 193] on button "Save" at bounding box center [154, 199] width 82 height 12
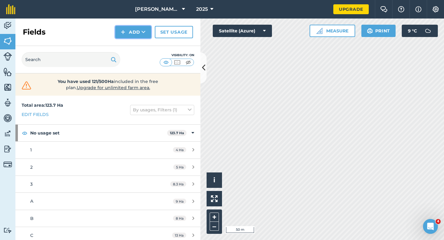
click at [130, 35] on button "Add" at bounding box center [133, 32] width 36 height 12
click at [130, 43] on link "Draw" at bounding box center [133, 46] width 34 height 14
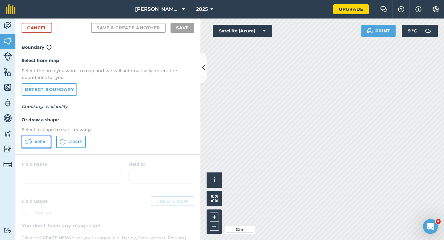
click at [43, 139] on button "Area" at bounding box center [37, 142] width 30 height 12
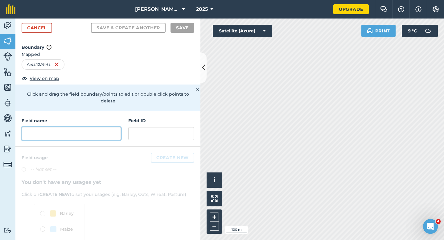
click at [109, 128] on input "text" at bounding box center [71, 133] width 99 height 13
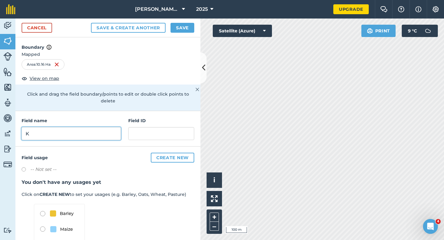
type input "K"
click at [184, 31] on button "Save" at bounding box center [182, 28] width 24 height 10
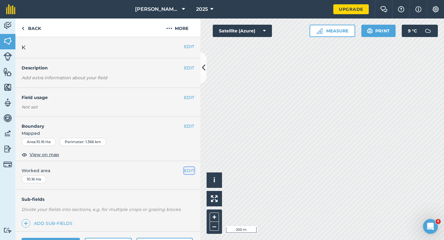
click at [185, 169] on button "EDIT" at bounding box center [189, 170] width 10 height 7
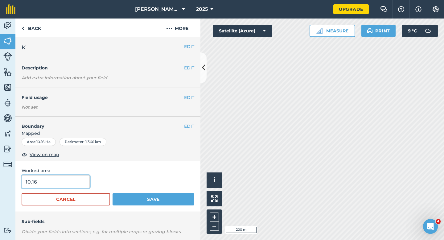
click at [64, 176] on input "10.16" at bounding box center [56, 181] width 68 height 13
type input "10"
click at [113, 193] on button "Save" at bounding box center [154, 199] width 82 height 12
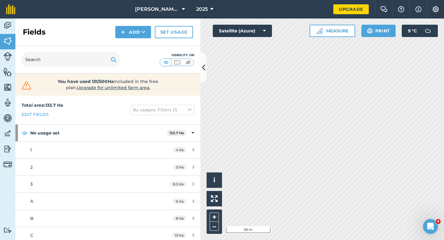
click at [142, 43] on div "Fields Add Set usage" at bounding box center [107, 31] width 185 height 27
click at [137, 36] on button "Add" at bounding box center [133, 32] width 36 height 12
click at [137, 51] on link "Draw" at bounding box center [133, 46] width 34 height 14
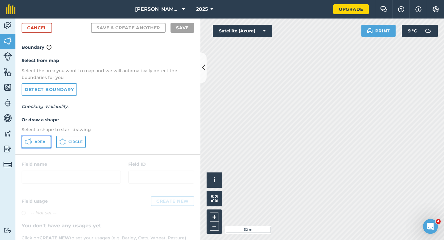
click at [42, 136] on button "Area" at bounding box center [37, 142] width 30 height 12
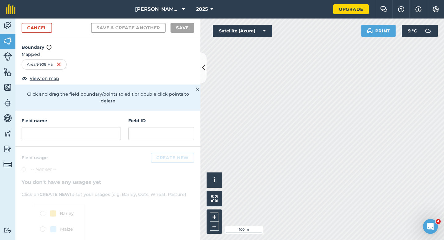
click at [112, 120] on div "Field name" at bounding box center [71, 128] width 99 height 23
click at [109, 128] on input "text" at bounding box center [71, 133] width 99 height 13
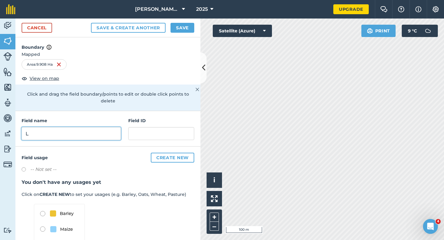
type input "L"
click at [185, 28] on button "Save" at bounding box center [182, 28] width 24 height 10
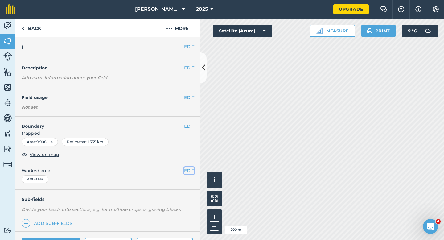
click at [189, 169] on button "EDIT" at bounding box center [189, 170] width 10 height 7
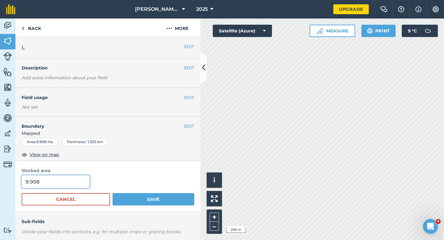
click at [77, 181] on input "9.908" at bounding box center [56, 181] width 68 height 13
type input "10"
click at [113, 193] on button "Save" at bounding box center [154, 199] width 82 height 12
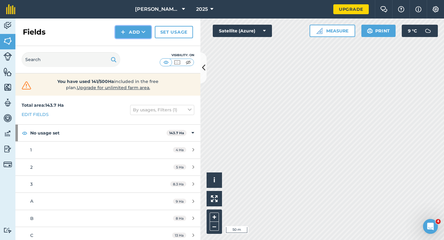
click at [124, 36] on button "Add" at bounding box center [133, 32] width 36 height 12
click at [126, 43] on link "Draw" at bounding box center [133, 46] width 34 height 14
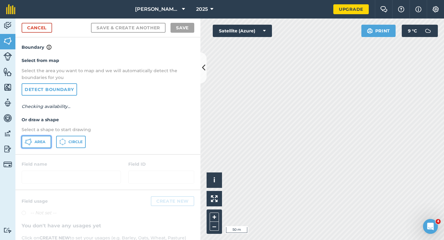
click at [42, 141] on span "Area" at bounding box center [40, 141] width 11 height 5
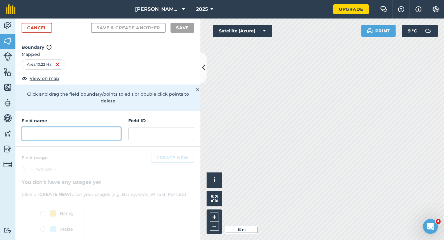
click at [103, 127] on input "text" at bounding box center [71, 133] width 99 height 13
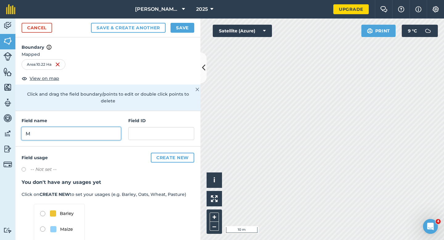
type input "M"
click at [89, 133] on div "Field name M Field ID" at bounding box center [107, 128] width 185 height 35
click at [178, 33] on div "Cancel Save & Create Another Save" at bounding box center [107, 27] width 185 height 19
click at [188, 35] on div "Cancel Save & Create Another Save" at bounding box center [107, 27] width 185 height 19
click at [188, 33] on div "Cancel Save & Create Another Save" at bounding box center [107, 27] width 185 height 19
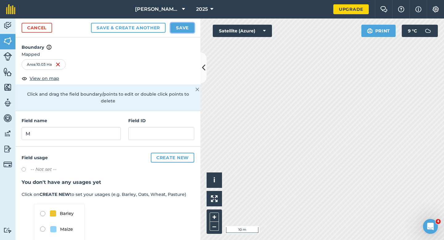
click at [188, 30] on button "Save" at bounding box center [182, 28] width 24 height 10
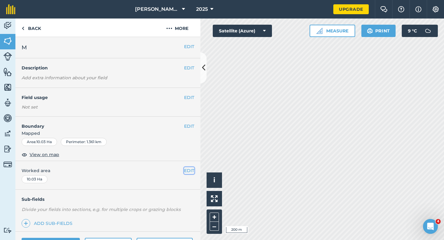
click at [194, 173] on button "EDIT" at bounding box center [189, 170] width 10 height 7
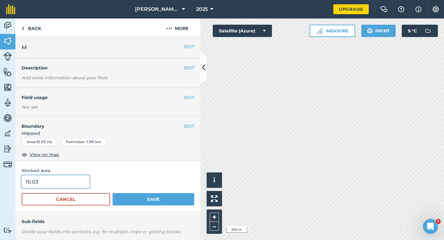
type input "10"
click at [53, 183] on input "10" at bounding box center [56, 181] width 68 height 13
click at [113, 193] on button "Save" at bounding box center [154, 199] width 82 height 12
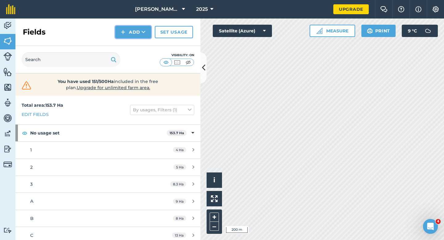
click at [125, 30] on img at bounding box center [123, 31] width 4 height 7
click at [125, 37] on button "Add Draw Import" at bounding box center [133, 32] width 36 height 12
click at [125, 37] on button "Add" at bounding box center [133, 32] width 36 height 12
click at [125, 39] on ul "Draw Import" at bounding box center [133, 53] width 35 height 28
click at [125, 35] on button "Add" at bounding box center [133, 32] width 36 height 12
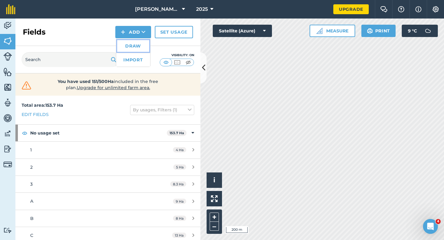
click at [125, 47] on link "Draw" at bounding box center [133, 46] width 34 height 14
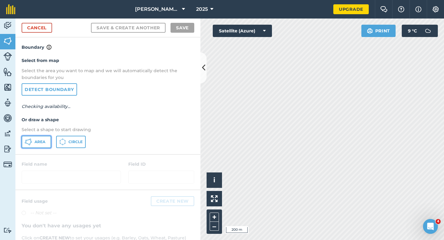
click at [43, 141] on span "Area" at bounding box center [40, 141] width 11 height 5
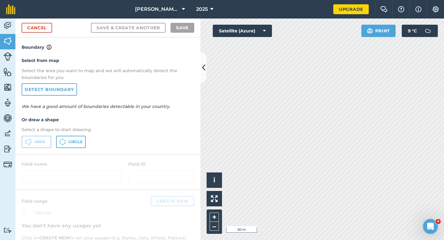
click at [41, 35] on div "Cancel Save & Create Another Save" at bounding box center [107, 27] width 185 height 19
click at [42, 31] on link "Cancel" at bounding box center [37, 28] width 31 height 10
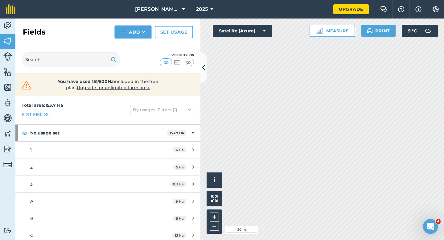
click at [132, 35] on button "Add" at bounding box center [133, 32] width 36 height 12
click at [132, 46] on link "Draw" at bounding box center [133, 46] width 34 height 14
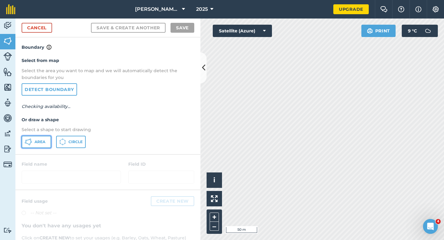
click at [30, 143] on icon at bounding box center [28, 141] width 7 height 7
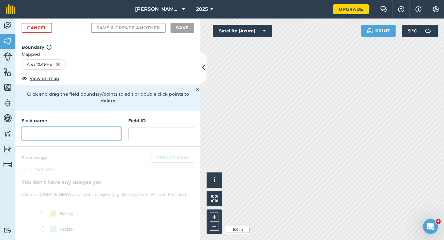
click at [107, 127] on input "text" at bounding box center [71, 133] width 99 height 13
type input "N"
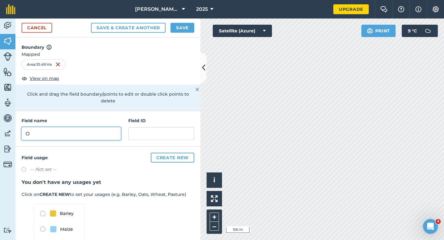
type input "O"
click at [184, 22] on div "Cancel Save & Create Another Save" at bounding box center [107, 27] width 185 height 19
click at [184, 27] on button "Save" at bounding box center [182, 28] width 24 height 10
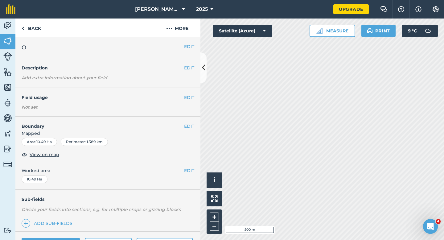
click at [194, 165] on div "EDIT Worked area 10.49 Ha" at bounding box center [107, 175] width 185 height 29
click at [192, 166] on div "EDIT Worked area 10.49 Ha" at bounding box center [107, 175] width 185 height 29
click at [192, 168] on button "EDIT" at bounding box center [189, 170] width 10 height 7
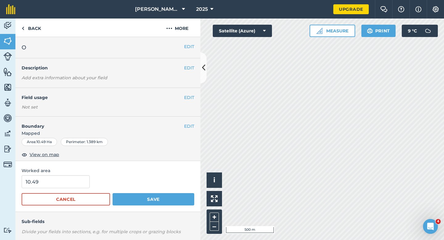
click at [57, 173] on span "Worked area" at bounding box center [108, 170] width 173 height 7
click at [57, 183] on input "10.49" at bounding box center [56, 181] width 68 height 13
type input "10"
click at [113, 193] on button "Save" at bounding box center [154, 199] width 82 height 12
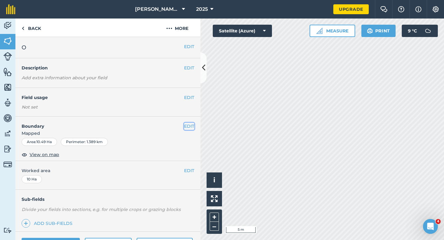
click at [188, 129] on button "EDIT" at bounding box center [189, 126] width 10 height 7
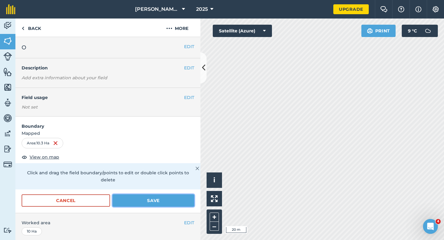
click at [186, 199] on button "Save" at bounding box center [154, 200] width 82 height 12
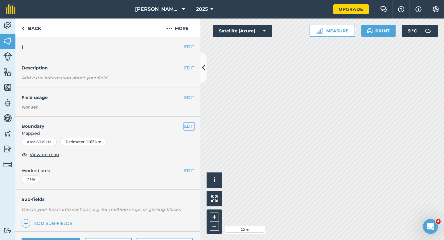
click at [191, 125] on button "EDIT" at bounding box center [189, 126] width 10 height 7
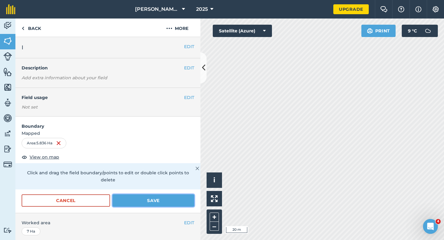
click at [113, 194] on button "Save" at bounding box center [154, 200] width 82 height 12
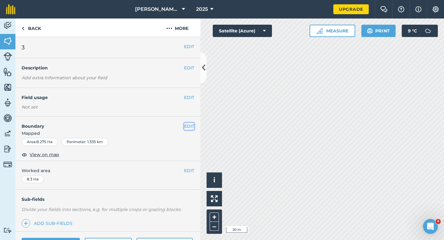
click at [192, 128] on button "EDIT" at bounding box center [189, 126] width 10 height 7
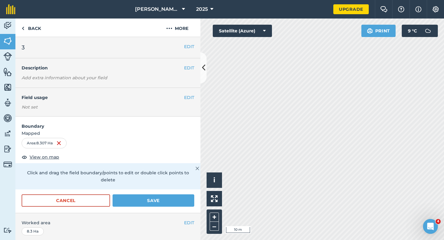
click at [167, 200] on div "Cancel Save" at bounding box center [107, 203] width 185 height 18
click at [167, 199] on button "Save" at bounding box center [154, 200] width 82 height 12
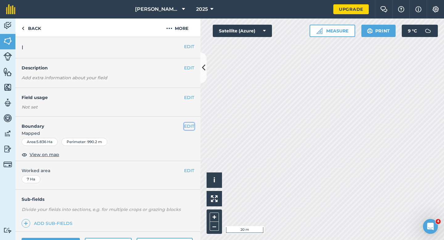
click at [188, 126] on button "EDIT" at bounding box center [189, 126] width 10 height 7
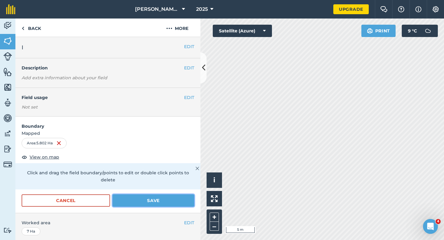
click at [160, 195] on button "Save" at bounding box center [154, 200] width 82 height 12
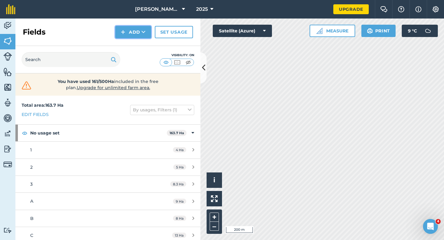
click at [129, 32] on button "Add" at bounding box center [133, 32] width 36 height 12
click at [129, 51] on link "Draw" at bounding box center [133, 46] width 34 height 14
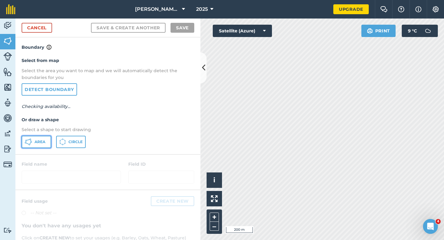
click at [46, 138] on button "Area" at bounding box center [37, 142] width 30 height 12
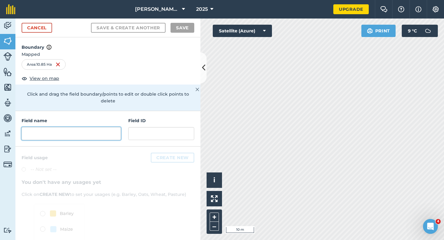
click at [107, 127] on div at bounding box center [71, 133] width 99 height 13
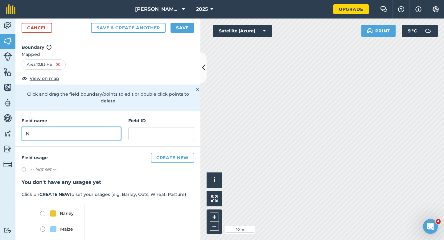
type input "N"
click at [191, 27] on button "Save" at bounding box center [182, 28] width 24 height 10
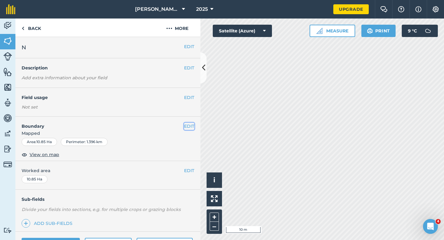
click at [188, 124] on button "EDIT" at bounding box center [189, 126] width 10 height 7
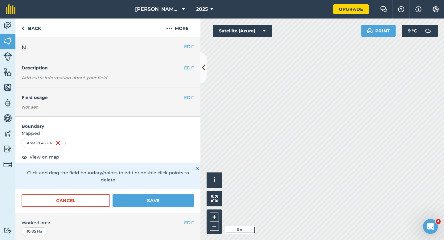
click at [184, 187] on form "Boundary Mapped Area : 10.45 Ha View on map Click and drag the field boundary/p…" at bounding box center [107, 165] width 185 height 96
click at [184, 194] on button "Save" at bounding box center [154, 200] width 82 height 12
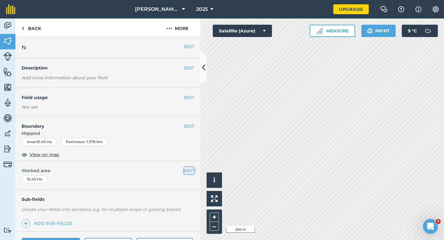
click at [192, 168] on button "EDIT" at bounding box center [189, 170] width 10 height 7
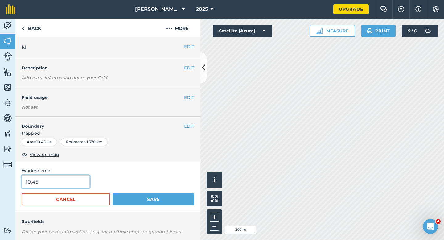
type input "10"
click at [74, 179] on input "10" at bounding box center [56, 181] width 68 height 13
click at [113, 193] on button "Save" at bounding box center [154, 199] width 82 height 12
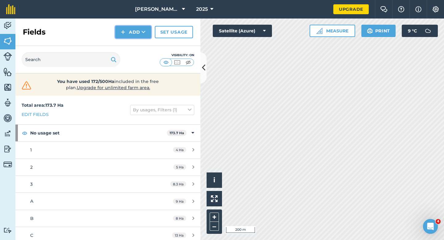
click at [124, 36] on button "Add" at bounding box center [133, 32] width 36 height 12
click at [130, 47] on link "Draw" at bounding box center [133, 46] width 34 height 14
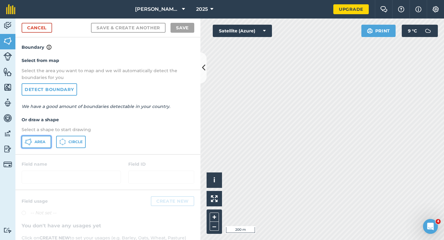
click at [35, 145] on button "Area" at bounding box center [37, 142] width 30 height 12
click at [44, 28] on link "Cancel" at bounding box center [37, 28] width 31 height 10
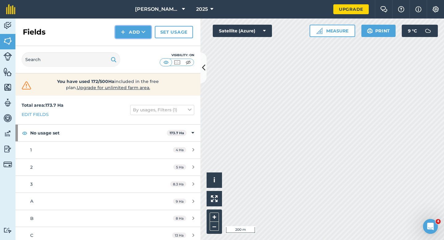
click at [140, 34] on button "Add" at bounding box center [133, 32] width 36 height 12
click at [141, 44] on link "Draw" at bounding box center [133, 46] width 34 height 14
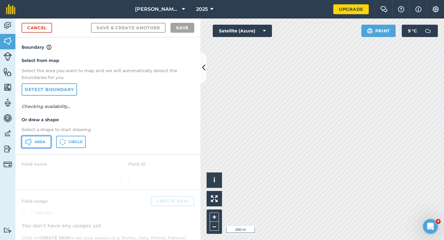
click at [43, 142] on span "Area" at bounding box center [40, 141] width 11 height 5
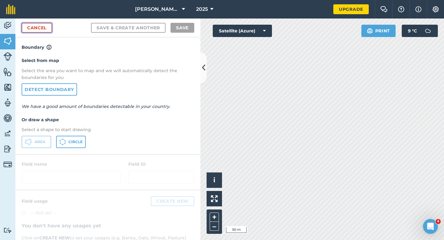
click at [38, 30] on link "Cancel" at bounding box center [37, 28] width 31 height 10
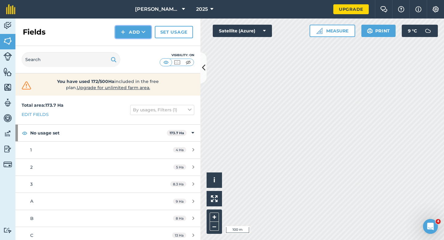
click at [129, 34] on button "Add" at bounding box center [133, 32] width 36 height 12
click at [129, 45] on link "Draw" at bounding box center [133, 46] width 34 height 14
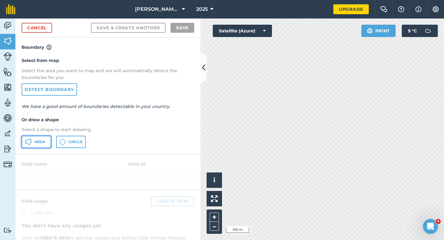
click at [32, 144] on button "Area" at bounding box center [37, 142] width 30 height 12
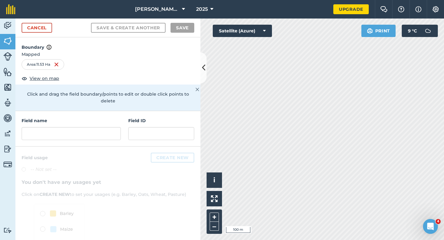
click at [105, 118] on div "Field name" at bounding box center [71, 128] width 99 height 23
click at [105, 127] on input "text" at bounding box center [71, 133] width 99 height 13
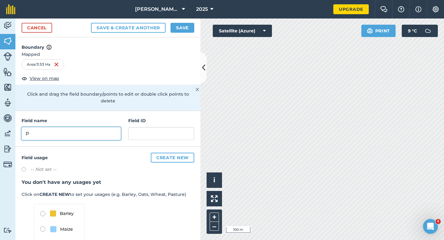
type input "P"
click at [175, 29] on button "Save" at bounding box center [182, 28] width 24 height 10
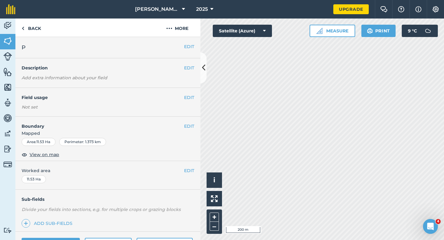
click at [188, 166] on div "EDIT Worked area 11.53 Ha" at bounding box center [107, 175] width 185 height 29
click at [188, 170] on button "EDIT" at bounding box center [189, 170] width 10 height 7
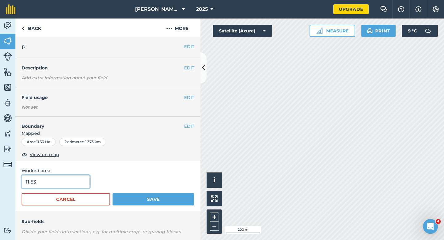
click at [69, 183] on input "11.53" at bounding box center [56, 181] width 68 height 13
type input "11.5"
click at [113, 193] on button "Save" at bounding box center [154, 199] width 82 height 12
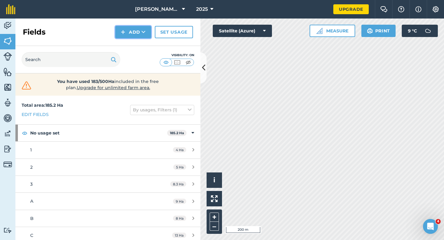
click at [125, 32] on button "Add" at bounding box center [133, 32] width 36 height 12
click at [127, 44] on link "Draw" at bounding box center [133, 46] width 34 height 14
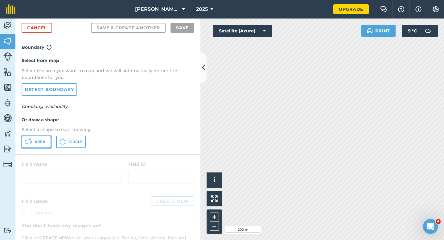
click at [31, 145] on icon at bounding box center [28, 141] width 7 height 7
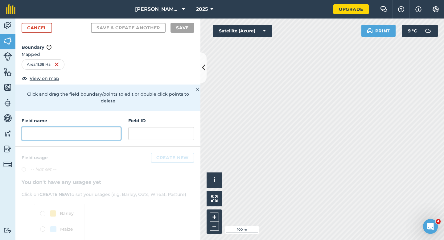
click at [119, 131] on input "text" at bounding box center [71, 133] width 99 height 13
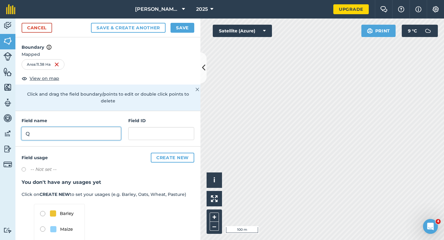
type input "Q"
click at [184, 30] on button "Save" at bounding box center [182, 28] width 24 height 10
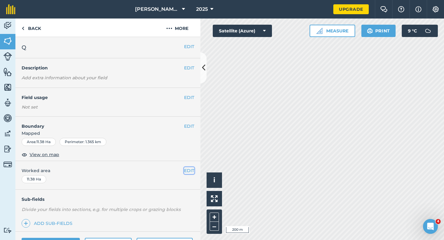
click at [184, 173] on button "EDIT" at bounding box center [189, 170] width 10 height 7
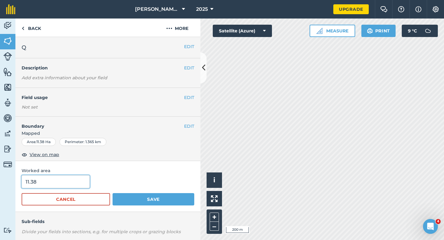
click at [55, 186] on input "11.38" at bounding box center [56, 181] width 68 height 13
type input "11.4"
click at [113, 193] on button "Save" at bounding box center [154, 199] width 82 height 12
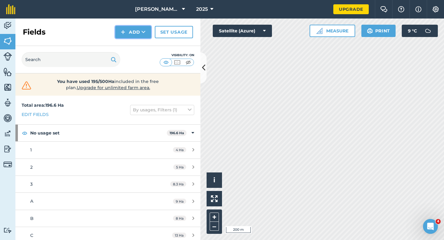
click at [132, 34] on button "Add" at bounding box center [133, 32] width 36 height 12
click at [132, 44] on link "Draw" at bounding box center [133, 46] width 34 height 14
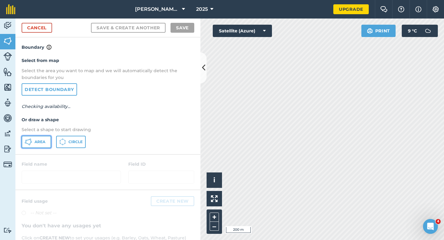
click at [42, 145] on button "Area" at bounding box center [37, 142] width 30 height 12
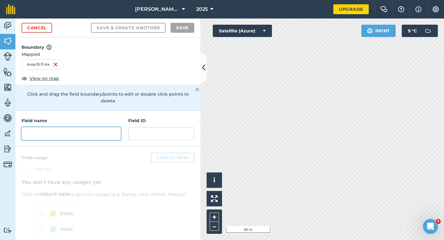
click at [108, 129] on input "text" at bounding box center [71, 133] width 99 height 13
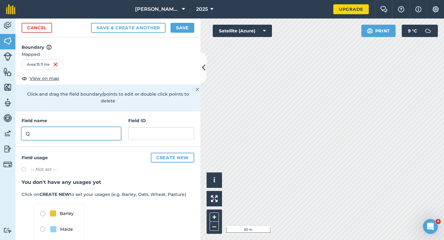
type input "Q"
click at [180, 27] on button "Save" at bounding box center [182, 28] width 24 height 10
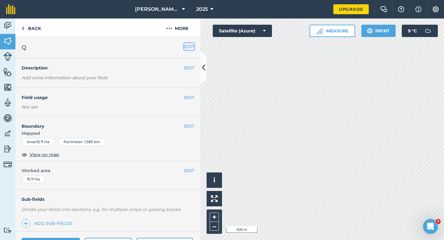
click at [189, 46] on button "EDIT" at bounding box center [189, 46] width 10 height 7
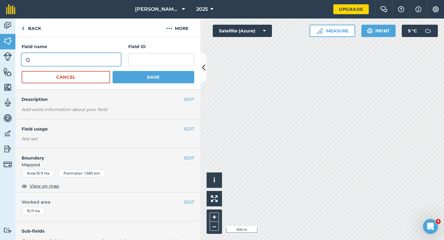
click at [118, 58] on input "Q" at bounding box center [71, 59] width 99 height 13
type input "R"
click at [113, 71] on button "Save" at bounding box center [154, 77] width 82 height 12
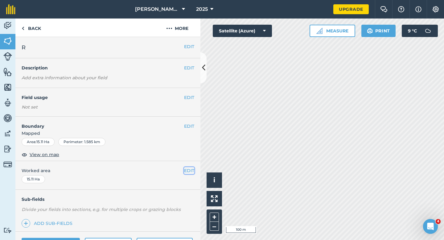
click at [190, 172] on button "EDIT" at bounding box center [189, 170] width 10 height 7
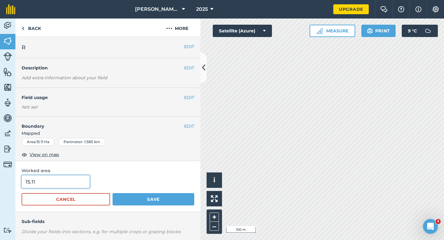
click at [62, 180] on input "15.11" at bounding box center [56, 181] width 68 height 13
type input "15"
click at [113, 193] on button "Save" at bounding box center [154, 199] width 82 height 12
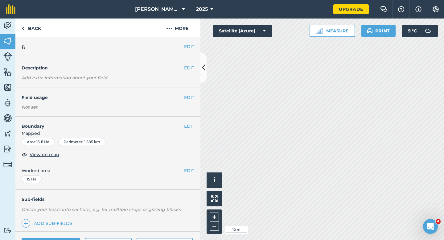
click at [191, 122] on div "EDIT Boundary Mapped Area : 15.11 Ha Perimeter : 1.585 km View on map" at bounding box center [107, 139] width 185 height 44
click at [194, 127] on div "EDIT Boundary Mapped Area : 15.11 Ha Perimeter : 1.585 km View on map" at bounding box center [107, 139] width 185 height 44
click at [184, 127] on button "EDIT" at bounding box center [189, 126] width 10 height 7
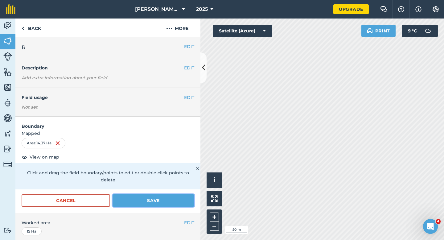
click at [185, 194] on button "Save" at bounding box center [154, 200] width 82 height 12
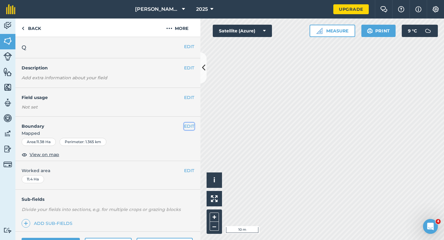
click at [188, 126] on button "EDIT" at bounding box center [189, 126] width 10 height 7
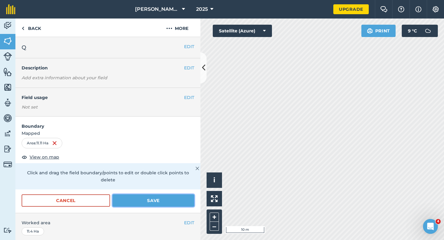
click at [188, 194] on button "Save" at bounding box center [154, 200] width 82 height 12
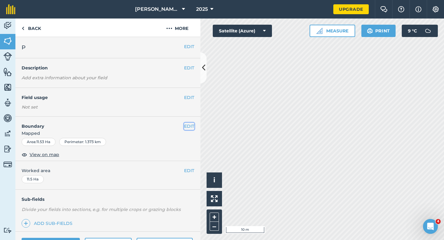
click at [190, 124] on button "EDIT" at bounding box center [189, 126] width 10 height 7
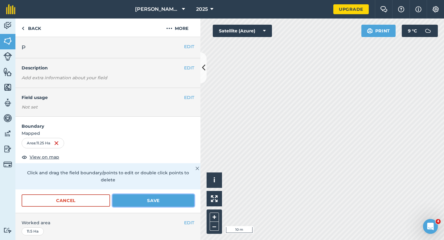
click at [185, 194] on button "Save" at bounding box center [154, 200] width 82 height 12
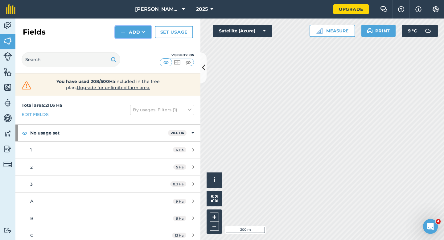
click at [134, 32] on button "Add" at bounding box center [133, 32] width 36 height 12
click at [134, 39] on link "Draw" at bounding box center [133, 46] width 34 height 14
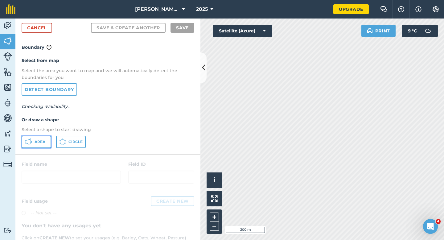
click at [43, 136] on button "Area" at bounding box center [37, 142] width 30 height 12
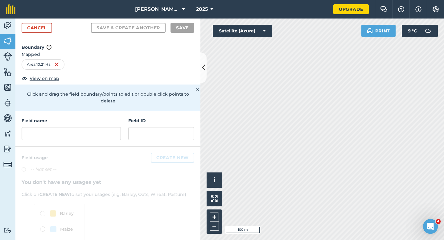
click at [90, 146] on div at bounding box center [107, 212] width 185 height 133
click at [100, 127] on input "text" at bounding box center [71, 133] width 99 height 13
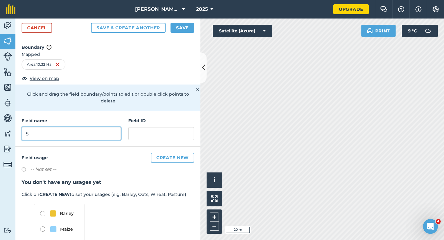
type input "S"
click at [190, 25] on button "Save" at bounding box center [182, 28] width 24 height 10
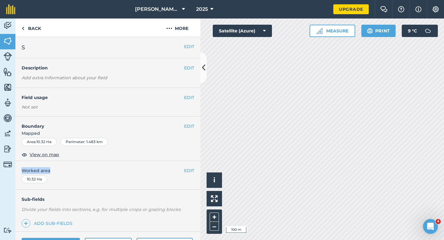
click at [184, 173] on div "EDIT Worked area 10.32 Ha" at bounding box center [107, 175] width 185 height 29
click at [185, 173] on button "EDIT" at bounding box center [189, 170] width 10 height 7
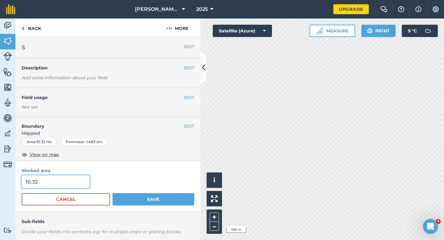
click at [66, 187] on input "10.32" at bounding box center [56, 181] width 68 height 13
type input "10"
click at [113, 193] on button "Save" at bounding box center [154, 199] width 82 height 12
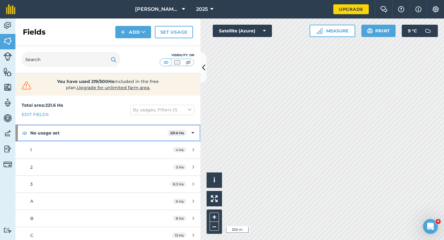
click at [179, 132] on strong "221.6 Ha" at bounding box center [177, 133] width 14 height 4
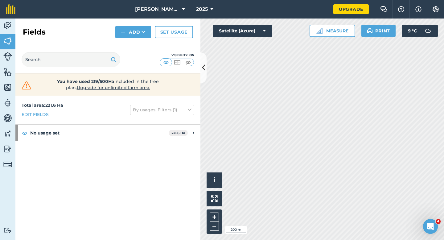
click at [324, 14] on div "[PERSON_NAME] Farming Partnership 2025 Upgrade Farm Chat Help Info Settings Map…" at bounding box center [222, 120] width 444 height 240
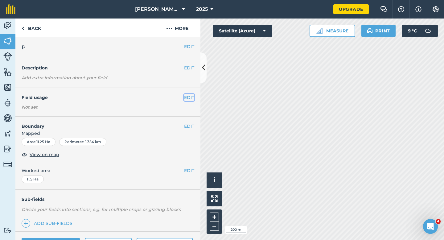
click at [186, 100] on button "EDIT" at bounding box center [189, 97] width 10 height 7
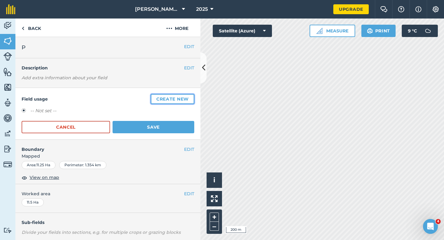
click at [186, 100] on button "Create new" at bounding box center [172, 99] width 43 height 10
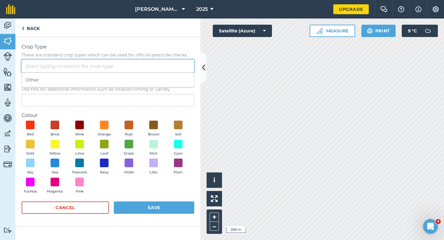
click at [167, 69] on input "Crop Type These are standard crop types which can be used for official pesticid…" at bounding box center [108, 65] width 173 height 13
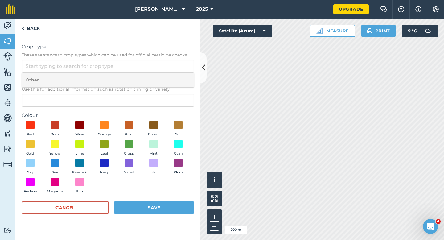
click at [167, 78] on li "Other" at bounding box center [108, 80] width 172 height 14
type input "Other"
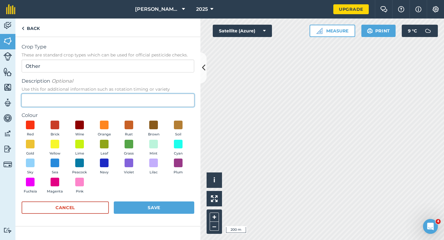
click at [159, 97] on input "Description Optional Use this for additional information such as rotation timin…" at bounding box center [108, 100] width 173 height 13
type input "Chard Seed"
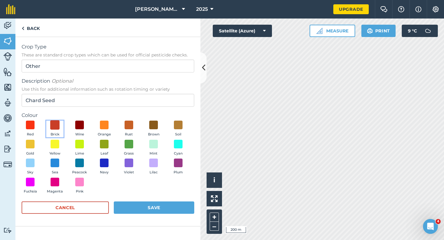
click at [55, 128] on span at bounding box center [55, 125] width 10 height 10
click at [147, 215] on div "Cancel Save" at bounding box center [108, 210] width 173 height 18
click at [151, 208] on button "Save" at bounding box center [154, 207] width 80 height 12
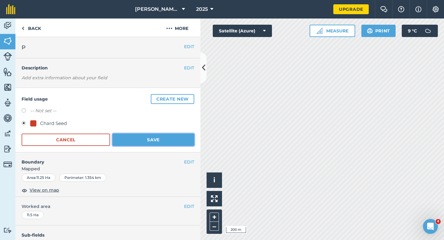
click at [158, 141] on button "Save" at bounding box center [154, 139] width 82 height 12
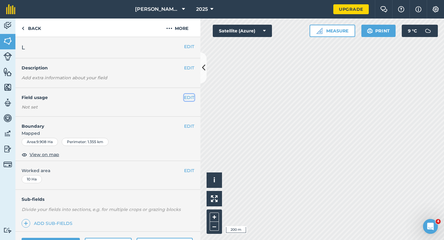
click at [188, 95] on button "EDIT" at bounding box center [189, 97] width 10 height 7
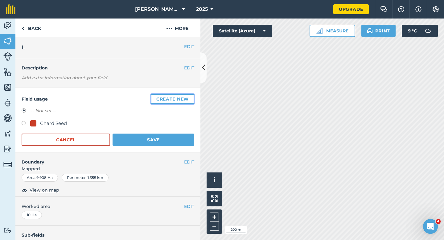
click at [187, 96] on button "Create new" at bounding box center [172, 99] width 43 height 10
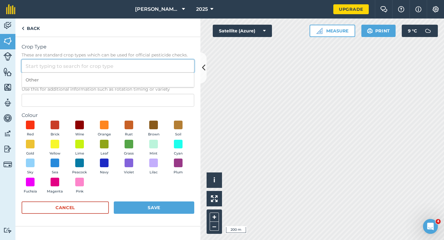
click at [154, 59] on input "Crop Type These are standard crop types which can be used for official pesticid…" at bounding box center [108, 65] width 173 height 13
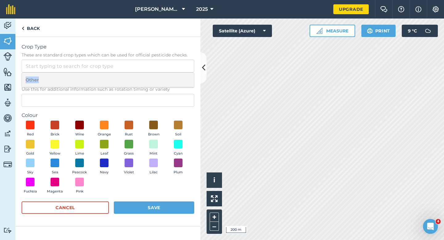
click at [154, 76] on li "Other" at bounding box center [108, 80] width 172 height 14
type input "Other"
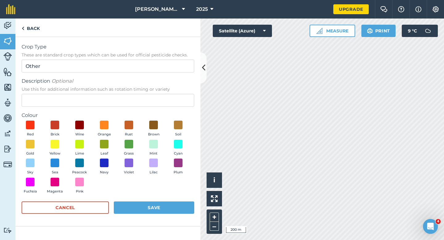
click at [154, 92] on span "Use this for additional information such as rotation timing or variety" at bounding box center [108, 89] width 173 height 6
click at [154, 94] on input "Description Optional Use this for additional information such as rotation timin…" at bounding box center [108, 100] width 173 height 13
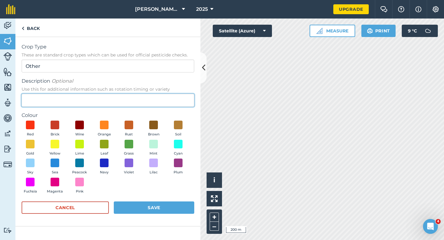
click at [152, 96] on input "Description Optional Use this for additional information such as rotation timin…" at bounding box center [108, 100] width 173 height 13
type input "Watties Beans"
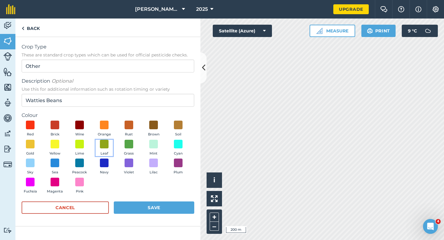
click at [97, 145] on button "Leaf" at bounding box center [104, 148] width 17 height 17
click at [152, 201] on button "Save" at bounding box center [154, 207] width 80 height 12
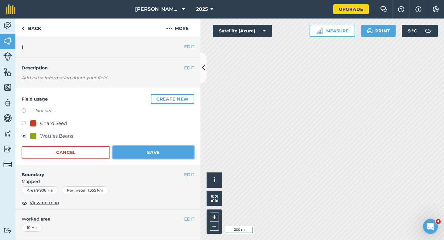
click at [179, 148] on button "Save" at bounding box center [154, 152] width 82 height 12
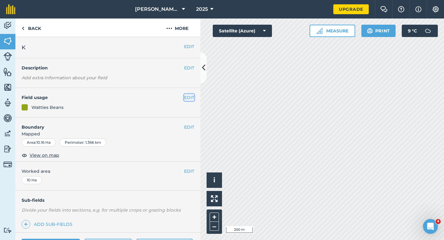
click at [193, 99] on button "EDIT" at bounding box center [189, 97] width 10 height 7
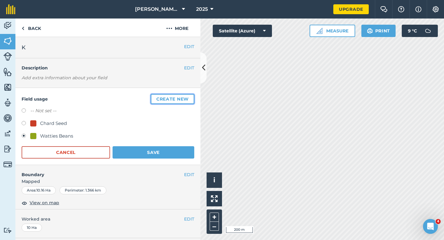
click at [188, 95] on button "Create new" at bounding box center [172, 99] width 43 height 10
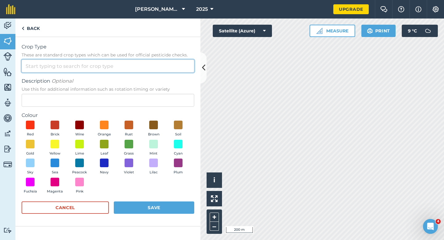
click at [160, 65] on input "Crop Type These are standard crop types which can be used for official pesticid…" at bounding box center [108, 65] width 173 height 13
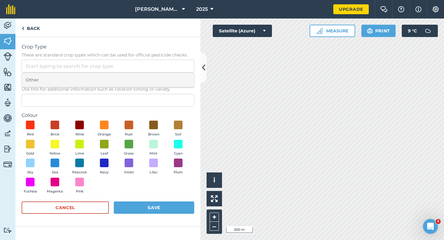
click at [160, 75] on li "Other" at bounding box center [108, 80] width 172 height 14
type input "Other"
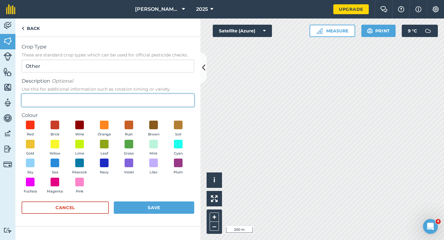
click at [163, 97] on input "Description Optional Use this for additional information such as rotation timin…" at bounding box center [108, 100] width 173 height 13
type input "Watties Peas"
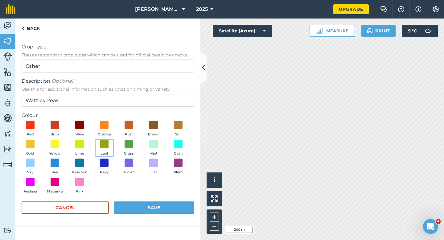
click at [108, 152] on button "Leaf" at bounding box center [104, 148] width 17 height 17
click at [145, 205] on button "Save" at bounding box center [154, 207] width 80 height 12
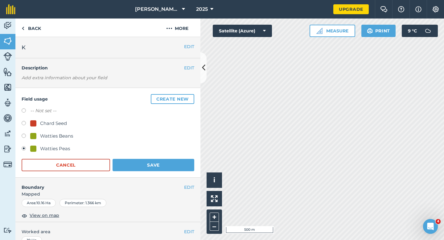
click at [160, 158] on form "-- Not set -- Chard Seed Watties Beans Watties Peas Cancel Save" at bounding box center [108, 139] width 173 height 64
click at [175, 162] on button "Save" at bounding box center [154, 165] width 82 height 12
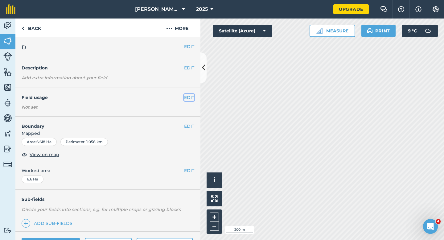
click at [187, 95] on button "EDIT" at bounding box center [189, 97] width 10 height 7
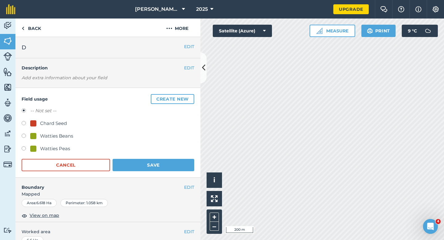
click at [63, 149] on div "Watties Peas" at bounding box center [55, 148] width 30 height 7
radio input "true"
radio input "false"
click at [159, 158] on form "-- Not set -- Chard Seed Watties Beans Watties Peas Cancel Save" at bounding box center [108, 139] width 173 height 64
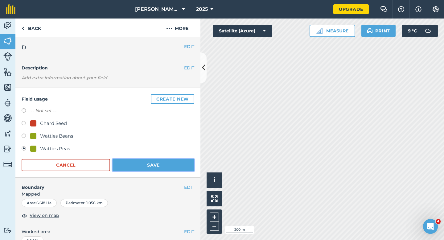
click at [162, 163] on button "Save" at bounding box center [154, 165] width 82 height 12
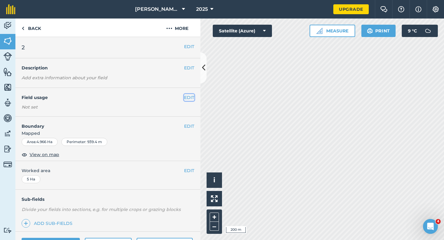
click at [188, 100] on button "EDIT" at bounding box center [189, 97] width 10 height 7
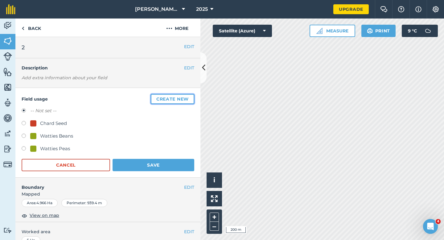
click at [188, 100] on button "Create new" at bounding box center [172, 99] width 43 height 10
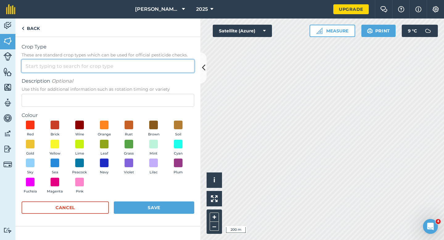
click at [172, 64] on input "Crop Type These are standard crop types which can be used for official pesticid…" at bounding box center [108, 65] width 173 height 13
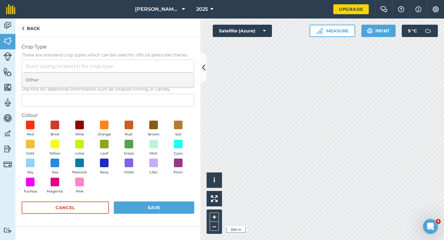
click at [172, 76] on li "Other" at bounding box center [108, 80] width 172 height 14
type input "Other"
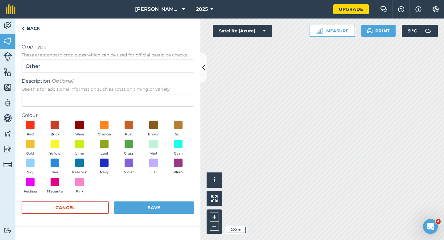
click at [172, 93] on div "Description Optional Use this for additional information such as rotation timin…" at bounding box center [108, 91] width 173 height 29
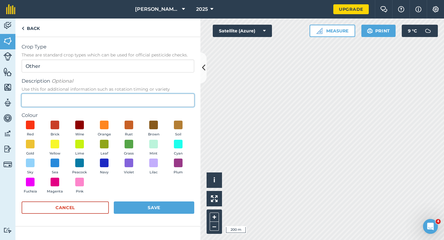
click at [172, 97] on input "Description Optional Use this for additional information such as rotation timin…" at bounding box center [108, 100] width 173 height 13
type input "Lucerne"
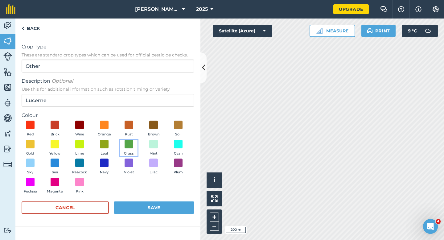
click at [120, 150] on button "Grass" at bounding box center [128, 148] width 17 height 17
click at [160, 209] on button "Save" at bounding box center [154, 207] width 80 height 12
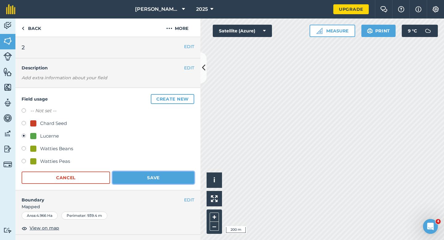
click at [174, 177] on button "Save" at bounding box center [154, 177] width 82 height 12
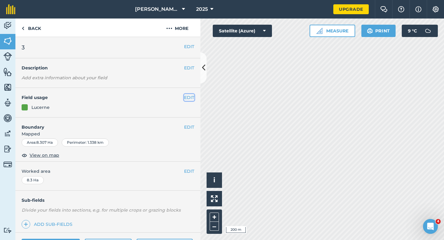
click at [193, 100] on button "EDIT" at bounding box center [189, 97] width 10 height 7
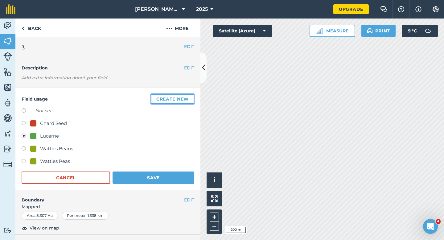
click at [192, 100] on button "Create new" at bounding box center [172, 99] width 43 height 10
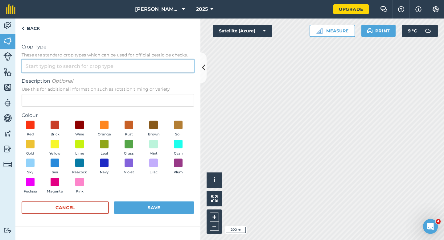
click at [173, 65] on input "Crop Type These are standard crop types which can be used for official pesticid…" at bounding box center [108, 65] width 173 height 13
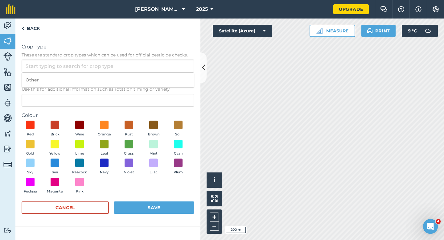
click at [173, 75] on li "Other" at bounding box center [108, 80] width 172 height 14
type input "Other"
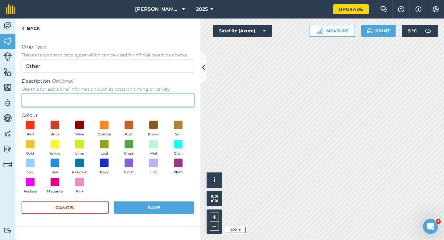
click at [173, 99] on input "Description Optional Use this for additional information such as rotation timin…" at bounding box center [108, 100] width 173 height 13
type input "Grass"
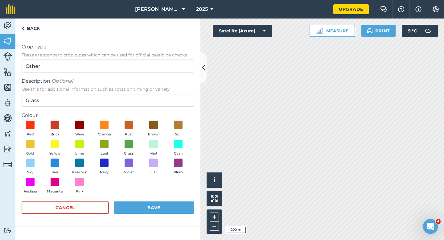
click at [139, 147] on div "Red Brick Wine Orange Rust Brown Soil Gold Yellow Lime Leaf Grass Mint Cyan Sky…" at bounding box center [108, 159] width 173 height 76
click at [125, 146] on span at bounding box center [129, 144] width 10 height 10
click at [147, 188] on div "Red Brick Wine Orange Rust Brown Soil Gold Yellow Lime Leaf Grass Mint Cyan Sky…" at bounding box center [108, 159] width 173 height 76
click at [157, 201] on form "Crop Type These are standard crop types which can be used for official pesticid…" at bounding box center [108, 131] width 173 height 177
click at [160, 202] on button "Save" at bounding box center [154, 207] width 80 height 12
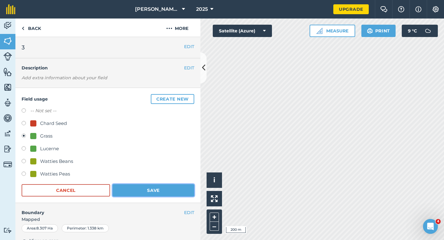
click at [147, 190] on button "Save" at bounding box center [154, 190] width 82 height 12
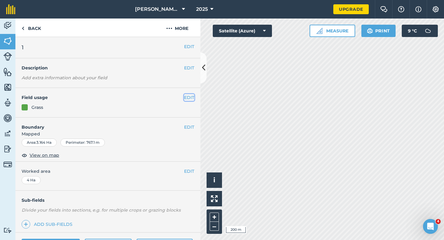
click at [185, 99] on button "EDIT" at bounding box center [189, 97] width 10 height 7
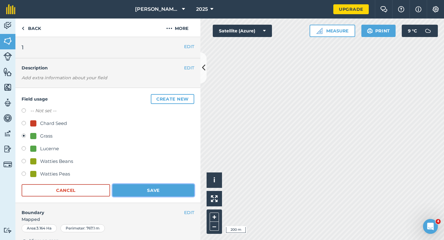
click at [164, 193] on button "Save" at bounding box center [154, 190] width 82 height 12
